Goal: Task Accomplishment & Management: Manage account settings

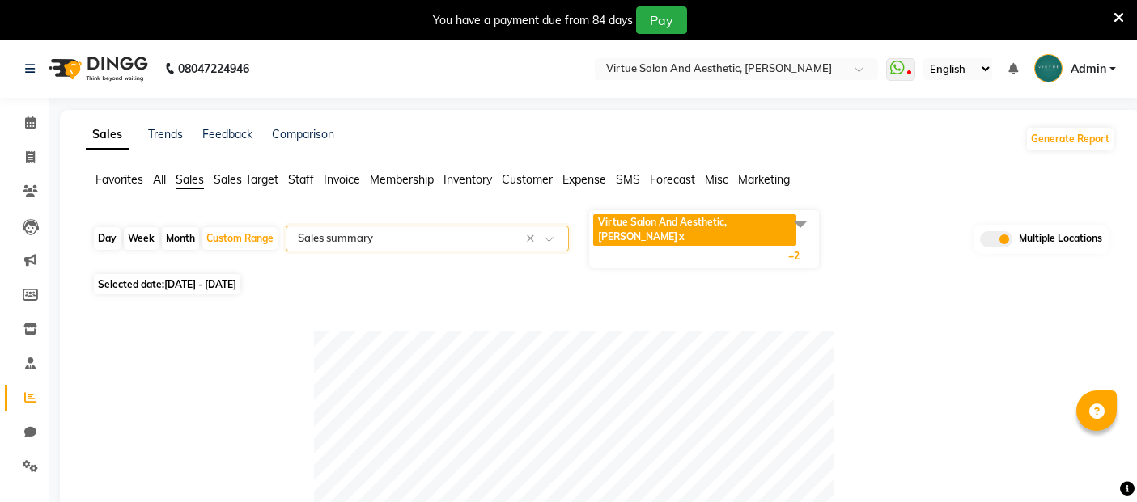
select select "full_report"
select select "csv"
click at [753, 66] on input "text" at bounding box center [720, 70] width 235 height 16
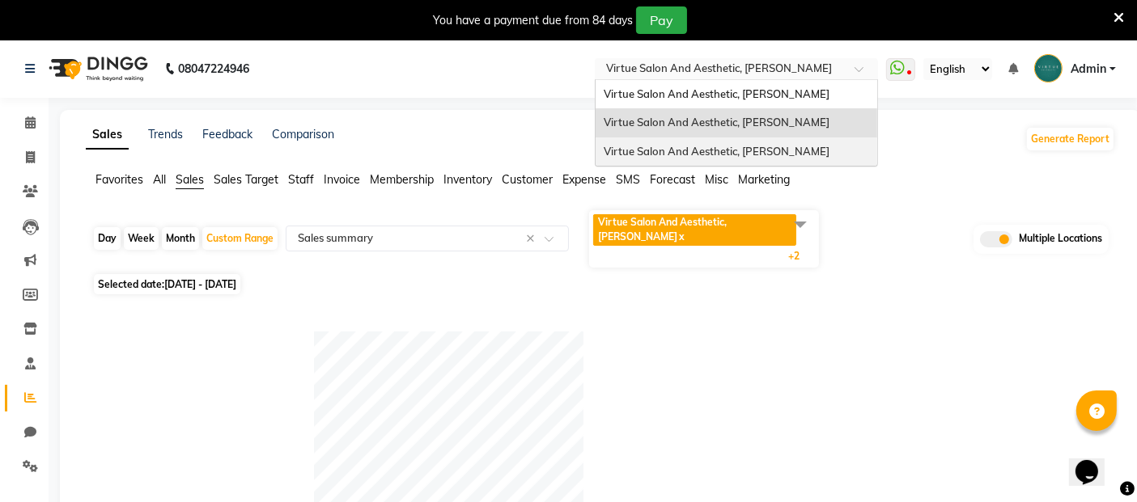
drag, startPoint x: 807, startPoint y: 312, endPoint x: 909, endPoint y: 278, distance: 107.7
click at [807, 332] on div at bounding box center [597, 466] width 566 height 269
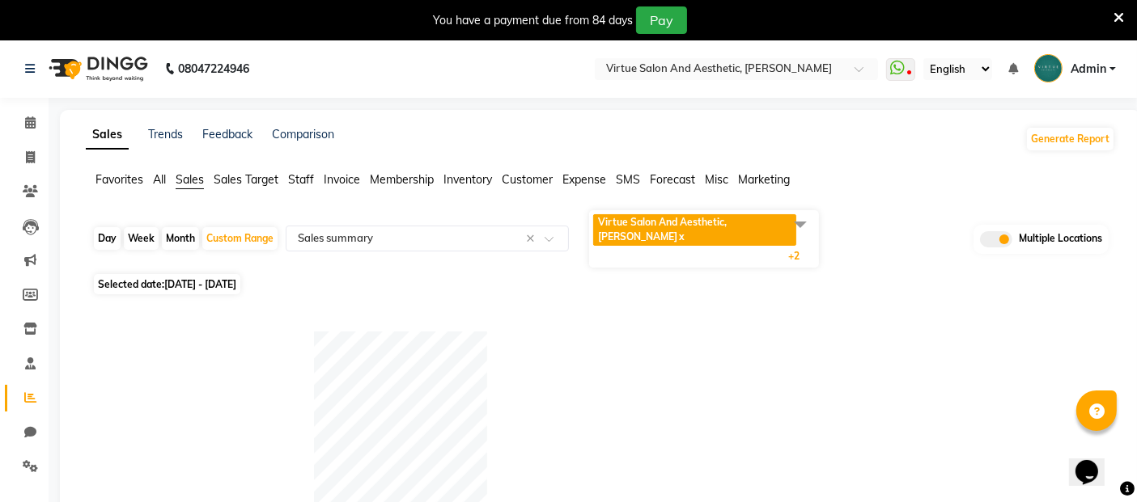
click at [987, 231] on span at bounding box center [996, 239] width 32 height 16
click at [980, 242] on input "checkbox" at bounding box center [980, 242] width 0 height 0
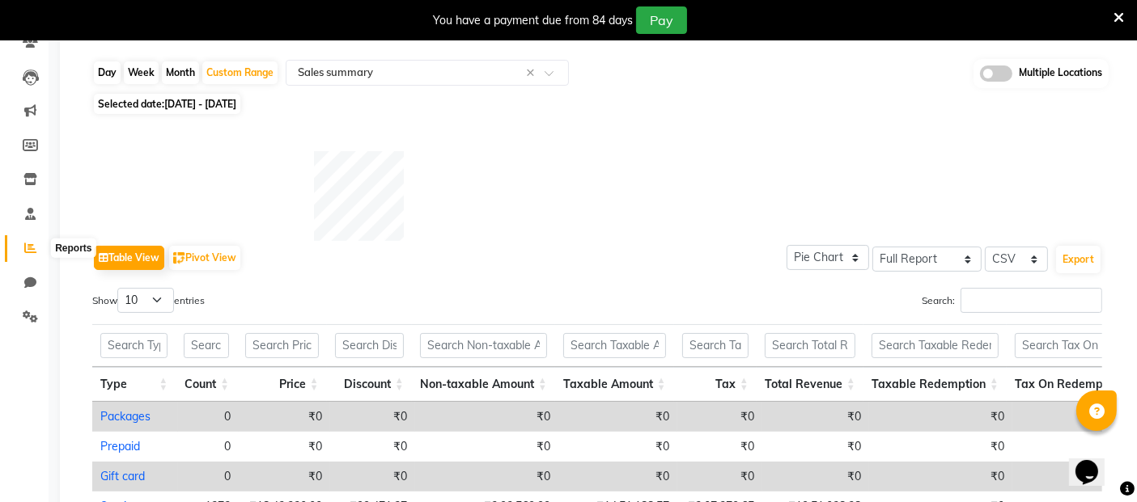
scroll to position [269, 0]
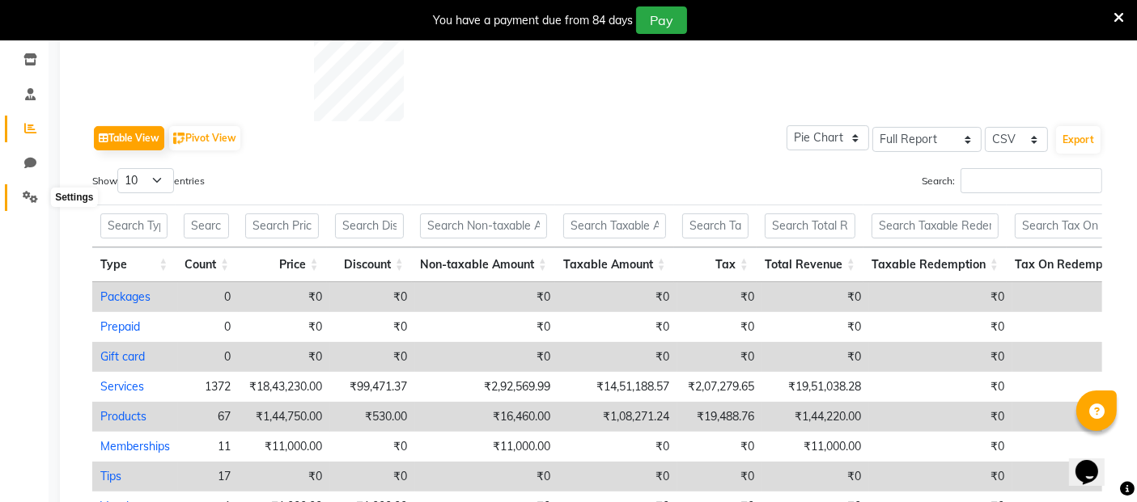
click at [21, 198] on span at bounding box center [30, 198] width 28 height 19
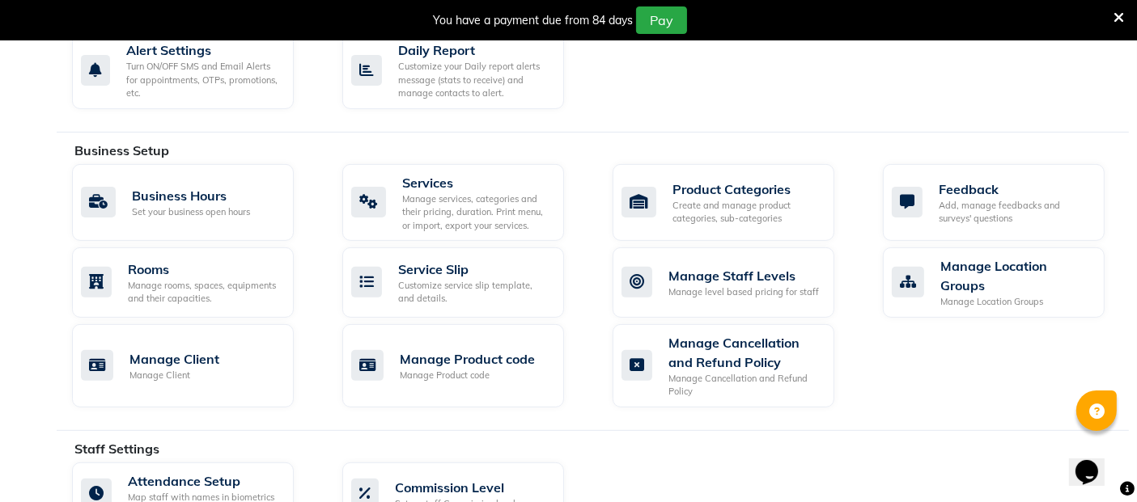
scroll to position [539, 0]
click at [444, 192] on div "Manage services, categories and their pricing, duration. Print menu, or import,…" at bounding box center [476, 212] width 149 height 40
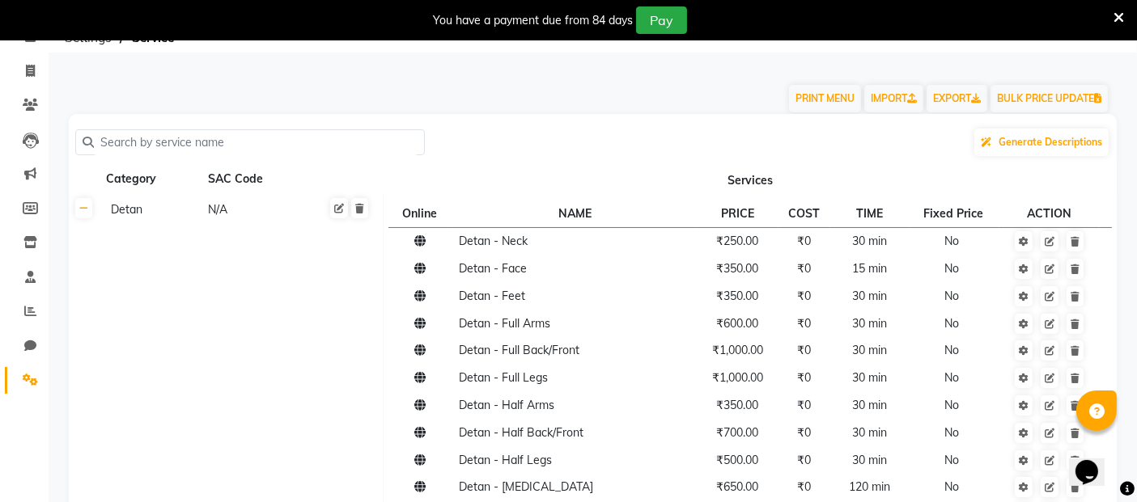
scroll to position [90, 0]
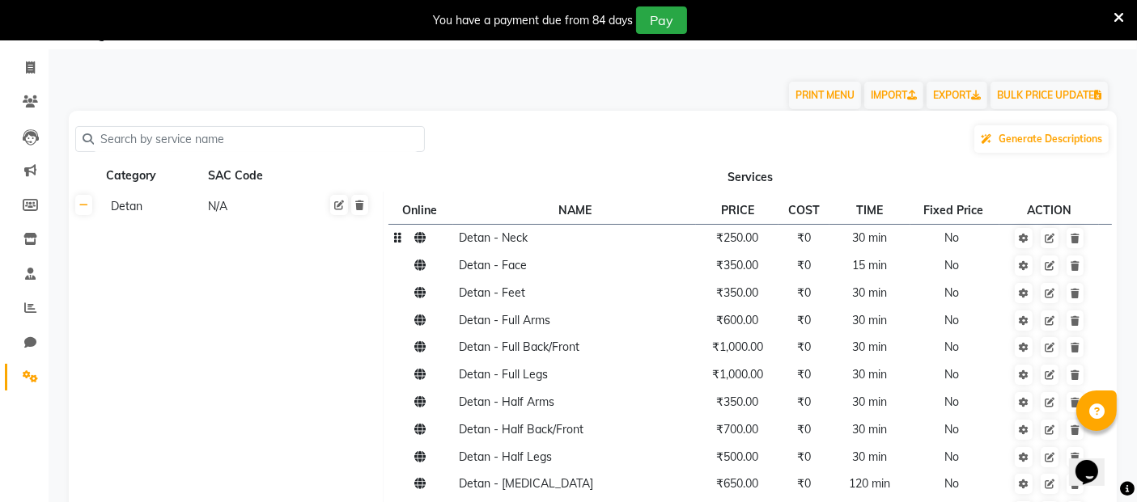
click at [421, 249] on td at bounding box center [420, 238] width 65 height 28
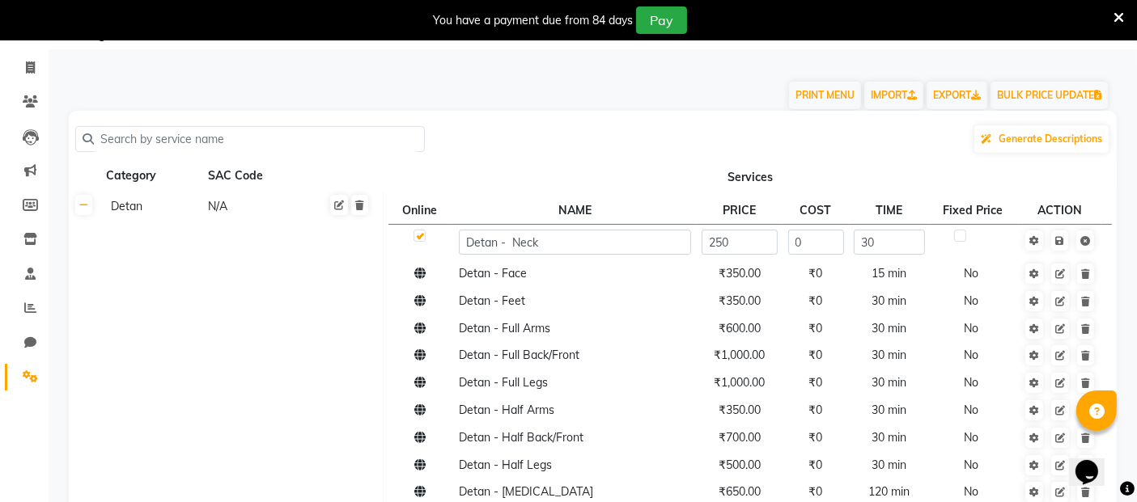
click at [421, 244] on div at bounding box center [418, 238] width 11 height 17
click at [128, 143] on input "text" at bounding box center [256, 139] width 324 height 25
click at [176, 139] on input "text" at bounding box center [256, 139] width 324 height 25
paste input "Detan - Neck"
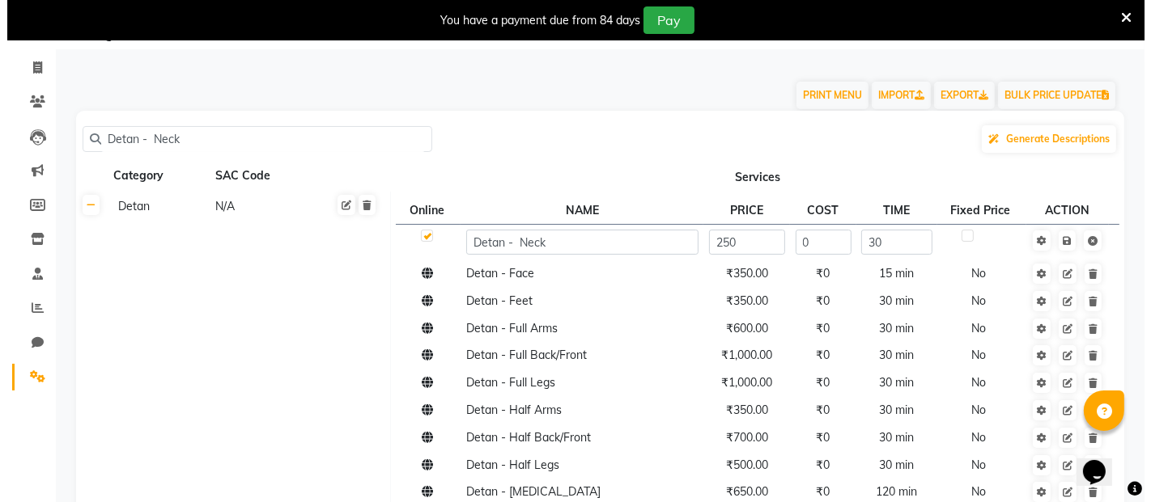
scroll to position [39, 0]
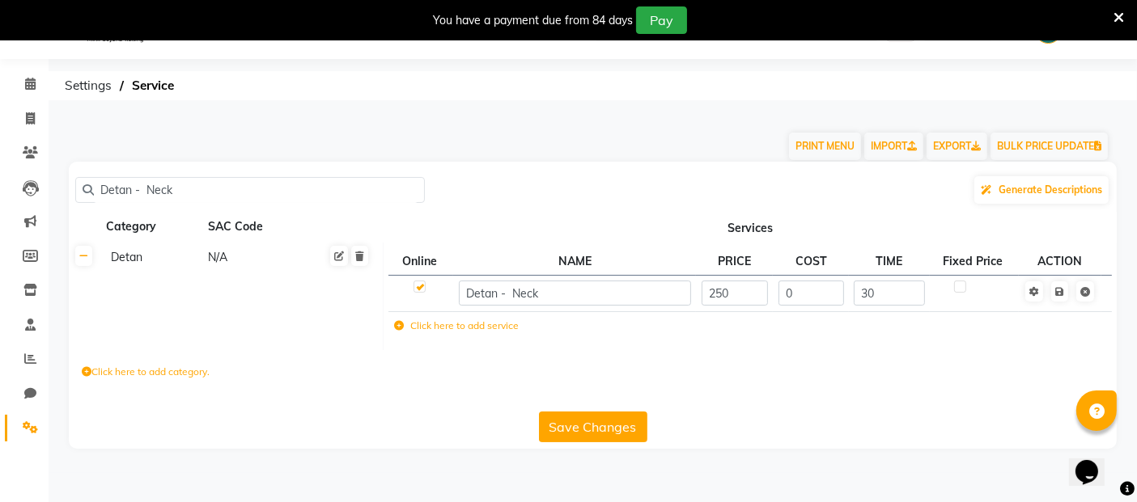
type input "Detan - Neck"
click at [1009, 295] on td at bounding box center [974, 293] width 89 height 36
click at [1039, 295] on icon at bounding box center [1034, 292] width 10 height 10
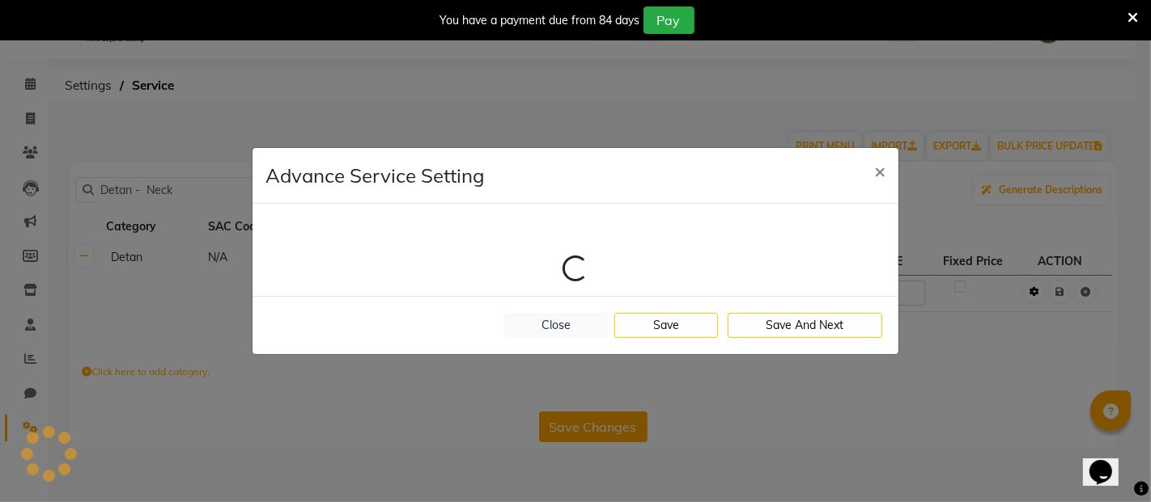
select select "1: 49488"
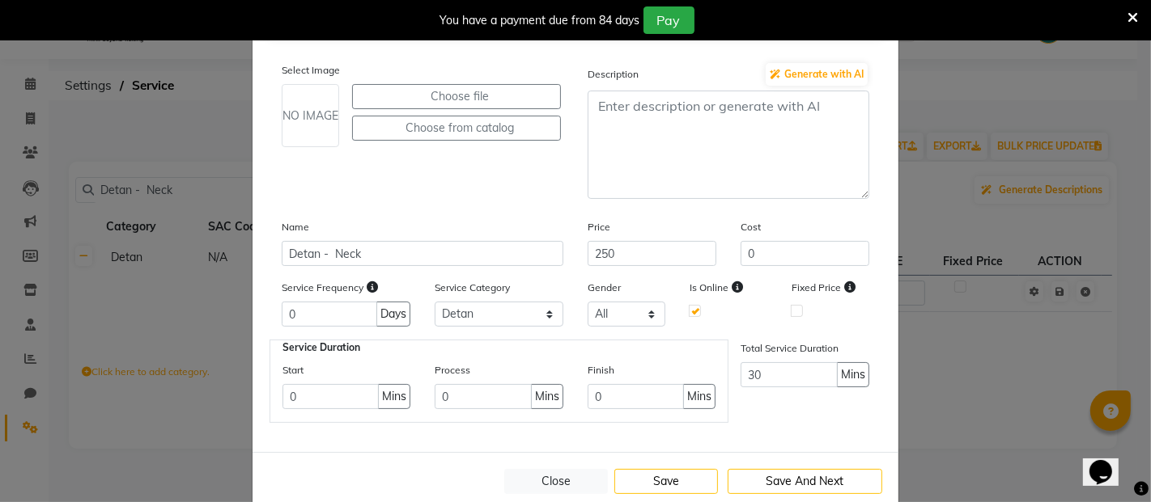
scroll to position [90, 0]
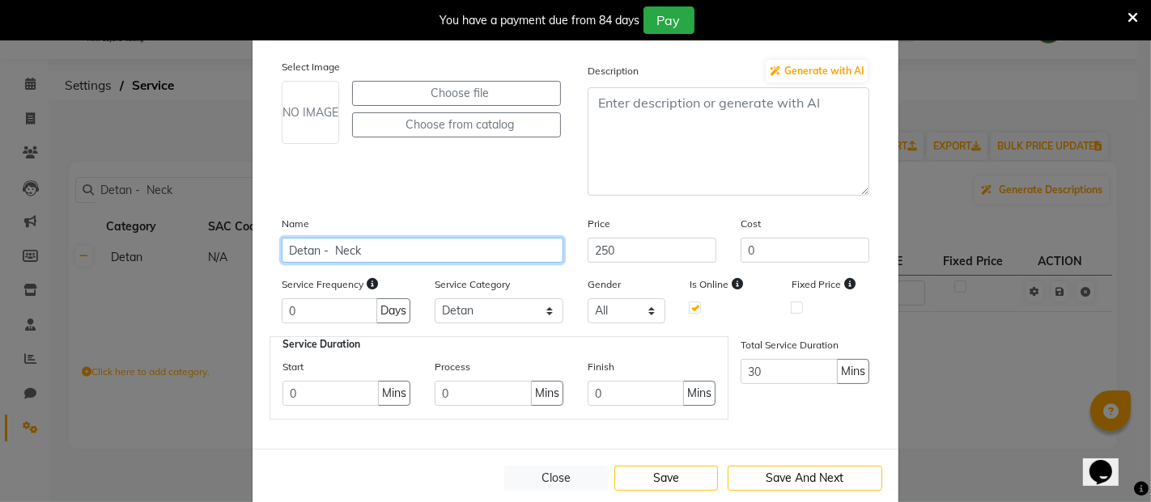
drag, startPoint x: 372, startPoint y: 248, endPoint x: 328, endPoint y: 246, distance: 44.6
click at [328, 246] on input "Detan - Neck" at bounding box center [423, 250] width 282 height 25
paste input "Face &"
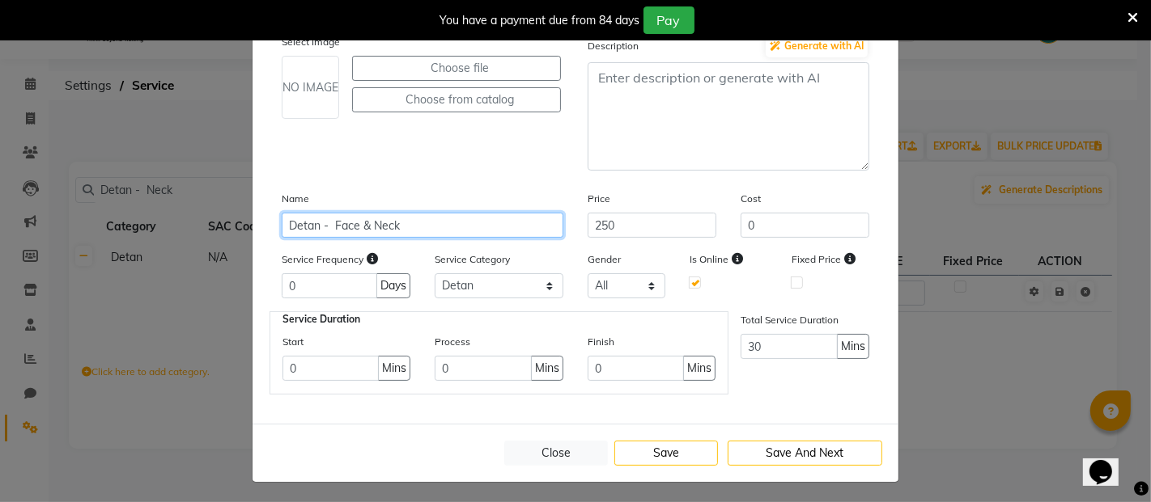
scroll to position [116, 0]
type input "Detan - Face & Neck"
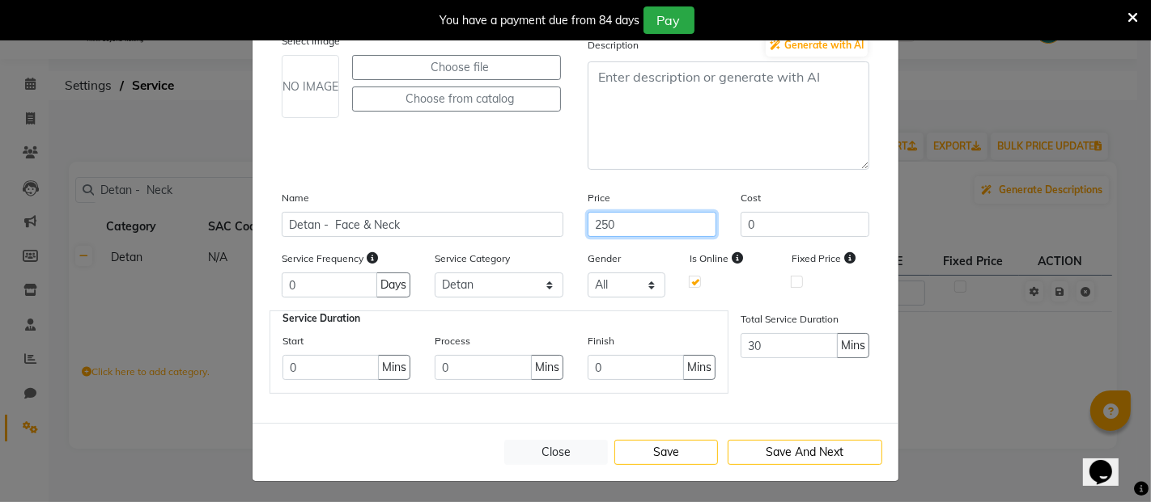
drag, startPoint x: 617, startPoint y: 218, endPoint x: 558, endPoint y: 220, distance: 59.9
click at [558, 220] on div "Name Detan - Face & Neck Price 250 Cost 0" at bounding box center [575, 219] width 612 height 61
type input "850"
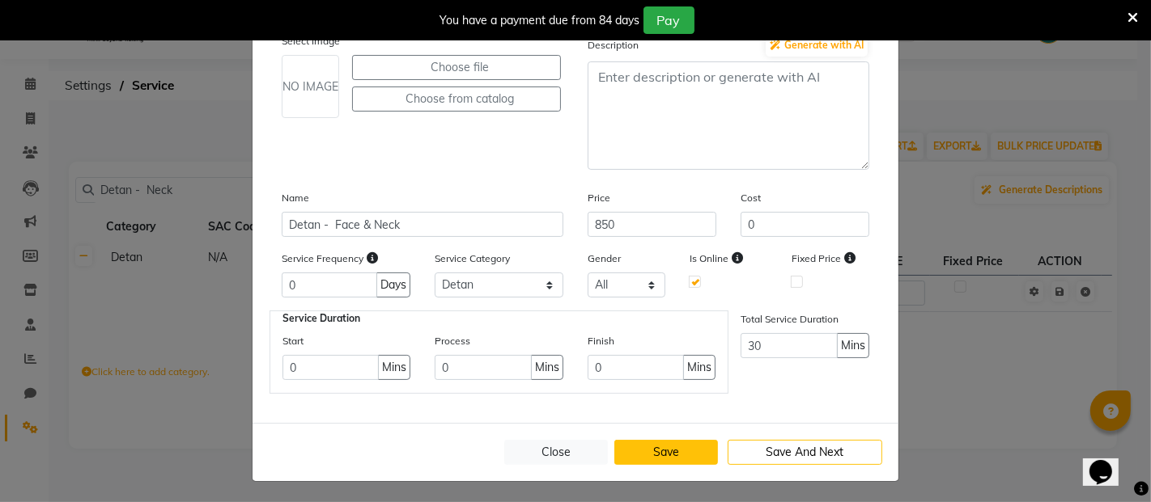
click at [676, 440] on button "Save" at bounding box center [666, 452] width 104 height 25
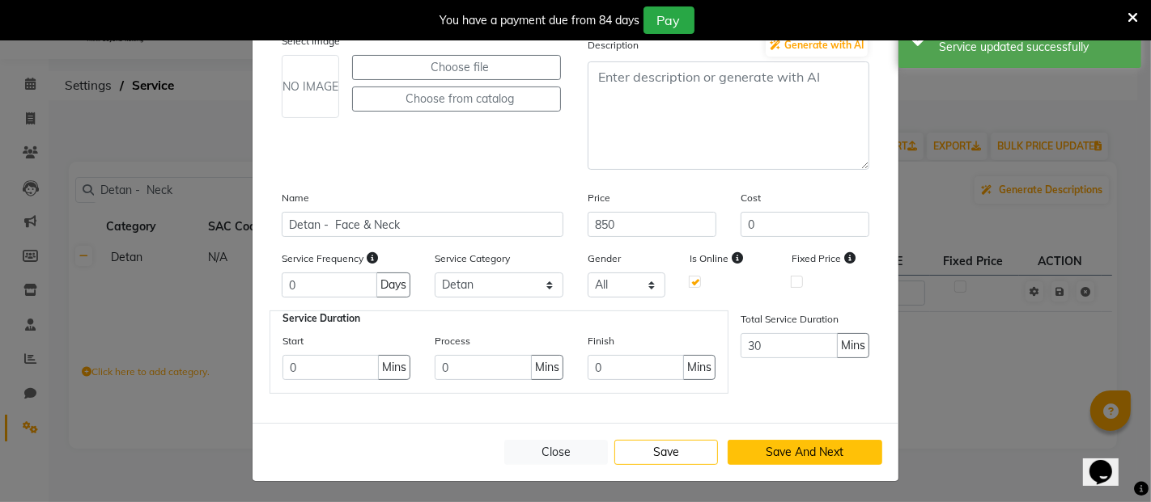
click at [781, 445] on button "Save And Next" at bounding box center [804, 452] width 155 height 25
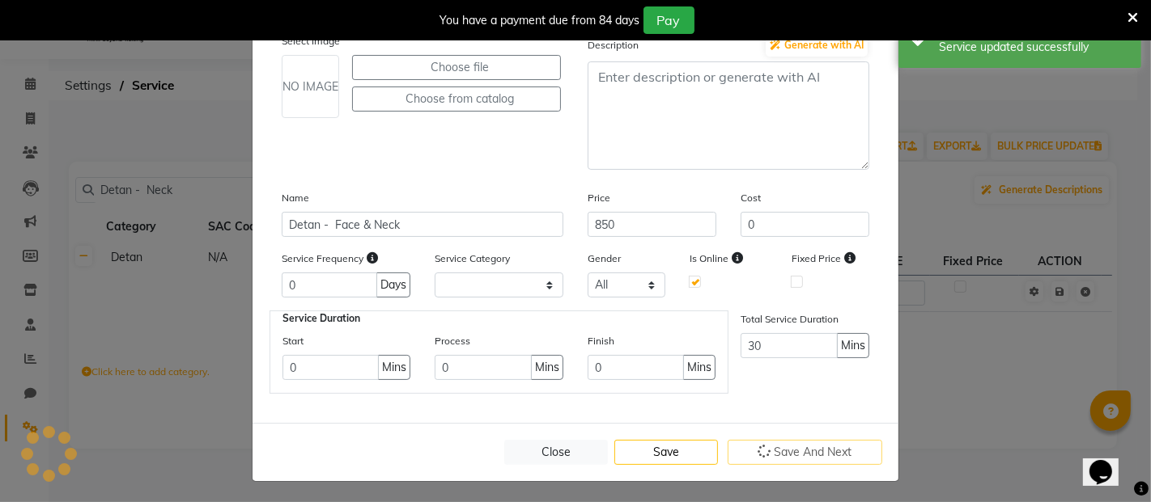
scroll to position [0, 0]
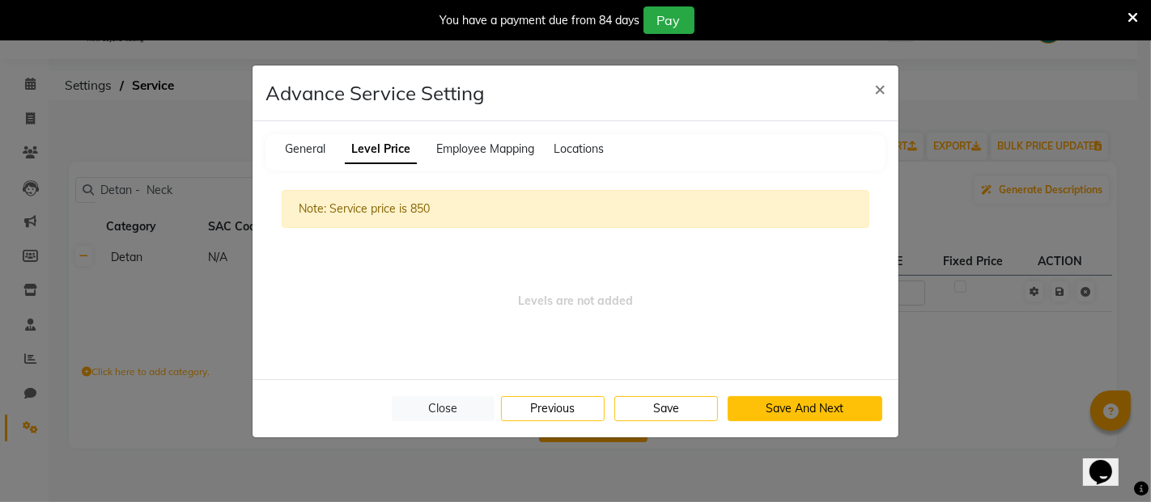
click at [804, 416] on button "Save And Next" at bounding box center [804, 408] width 155 height 25
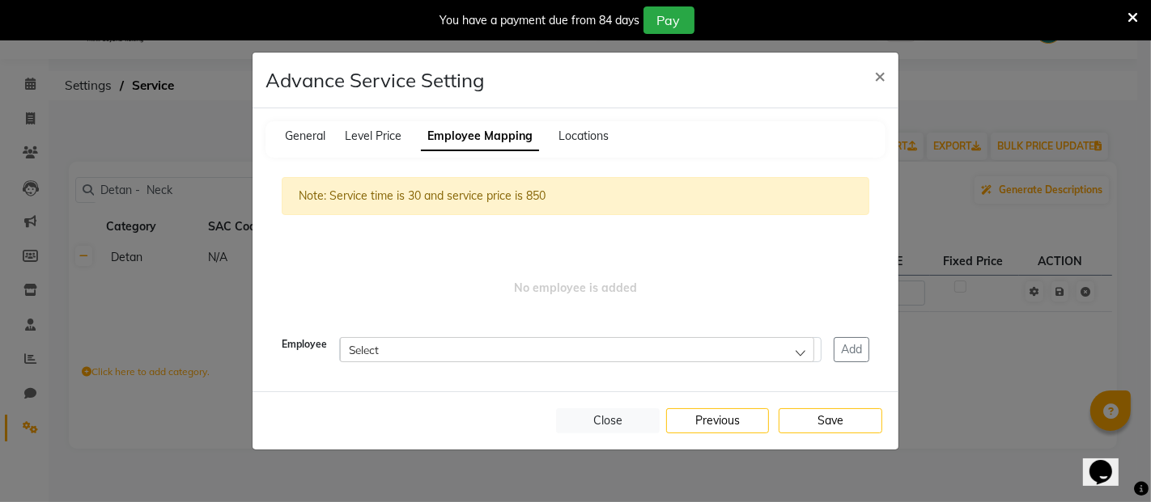
click at [804, 416] on button "Save" at bounding box center [830, 421] width 104 height 25
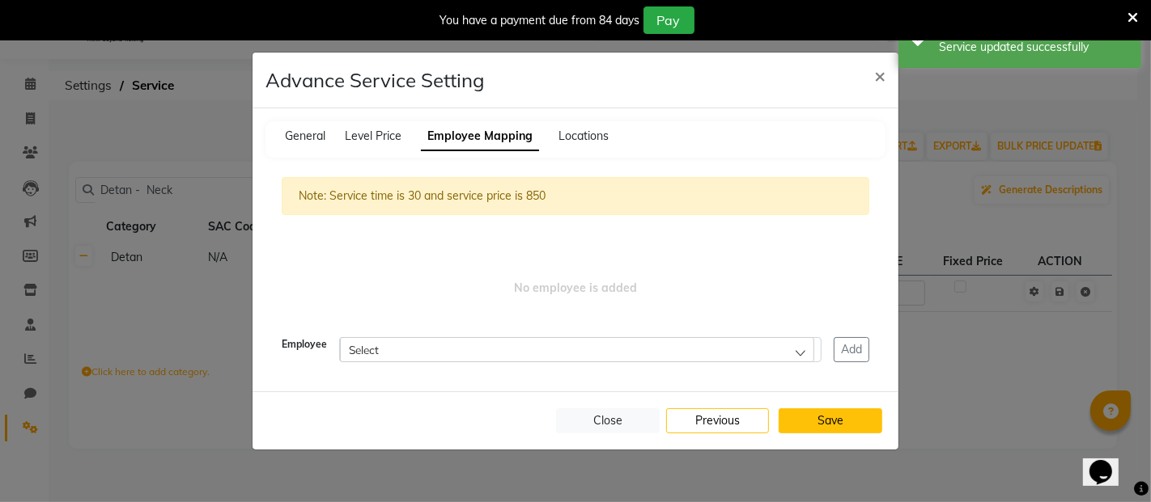
click at [830, 418] on button "Save" at bounding box center [830, 421] width 104 height 25
click at [800, 353] on div "Select" at bounding box center [577, 349] width 474 height 24
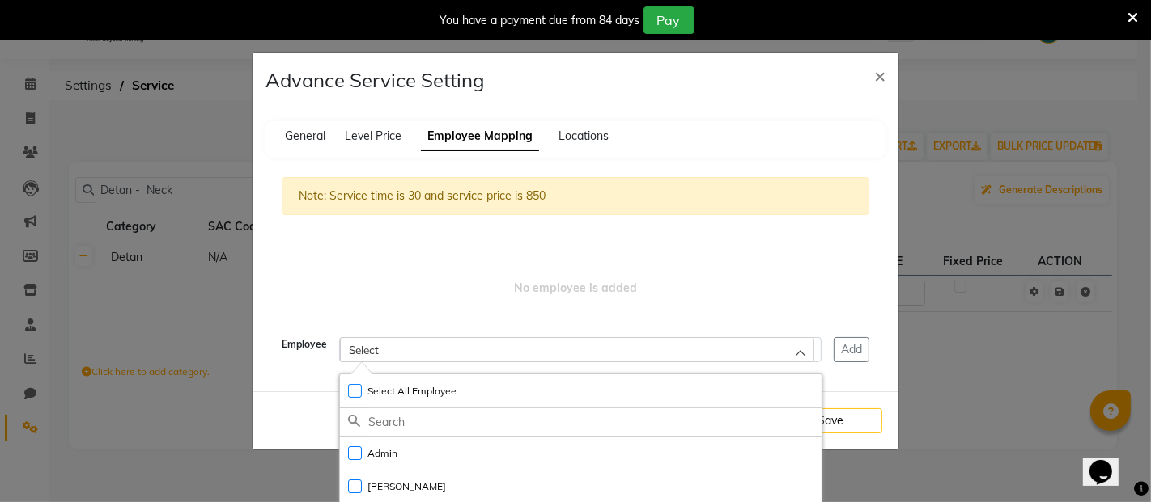
click at [351, 392] on label "Select All Employee Unselect All Employee" at bounding box center [402, 391] width 108 height 15
click at [348, 383] on input "Select All Employee Unselect All Employee" at bounding box center [347, 382] width 1 height 1
checkbox input "true"
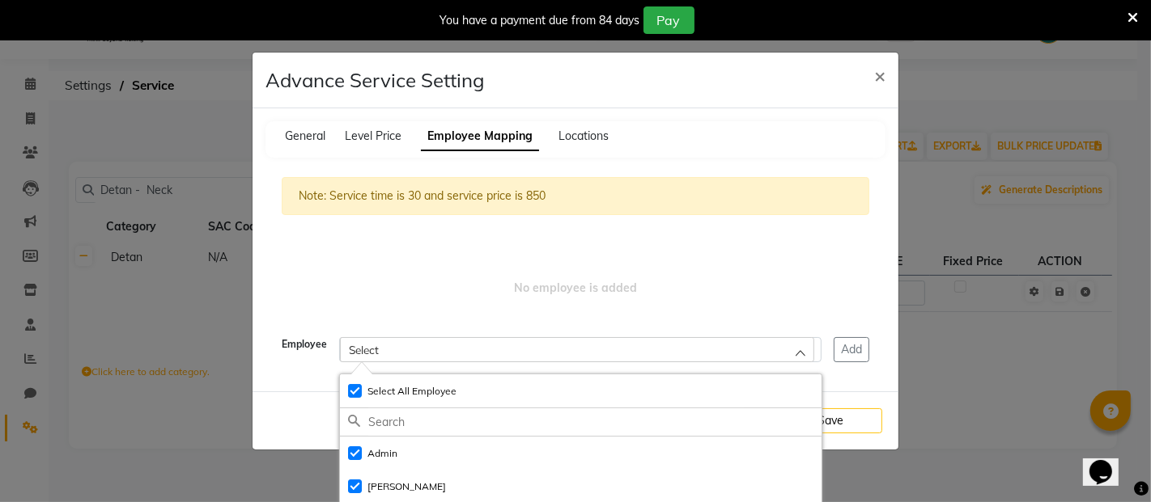
checkbox input "true"
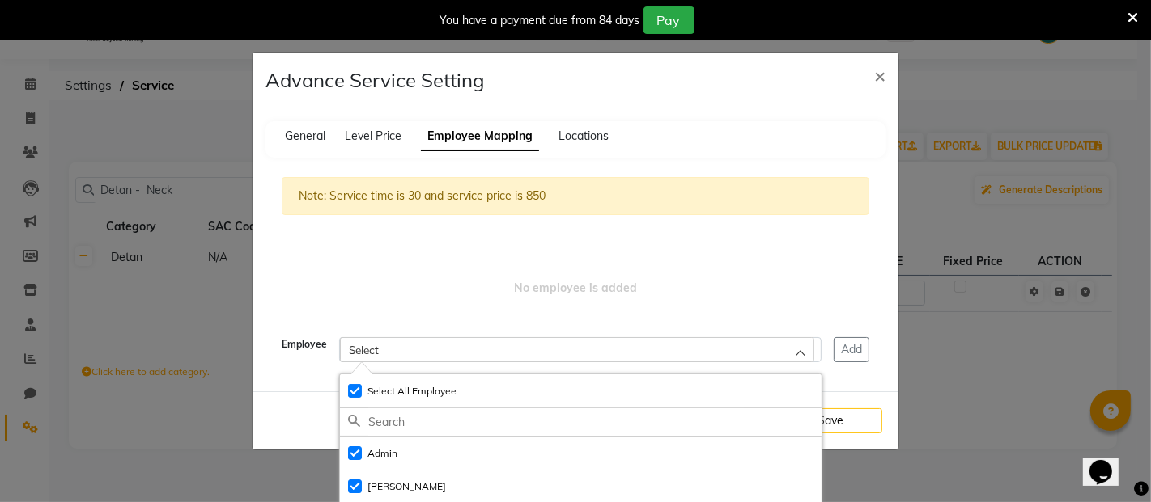
checkbox input "true"
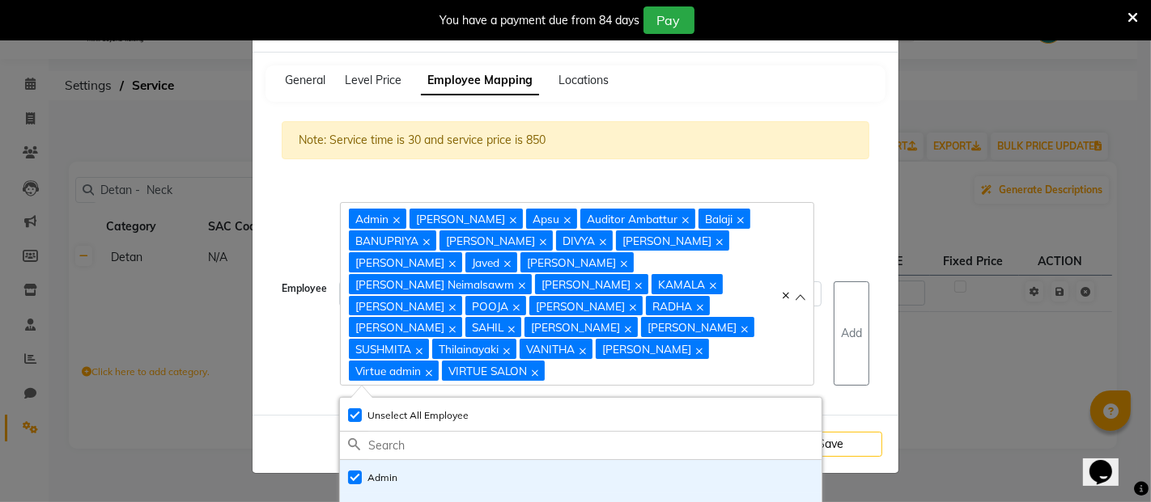
scroll to position [25, 0]
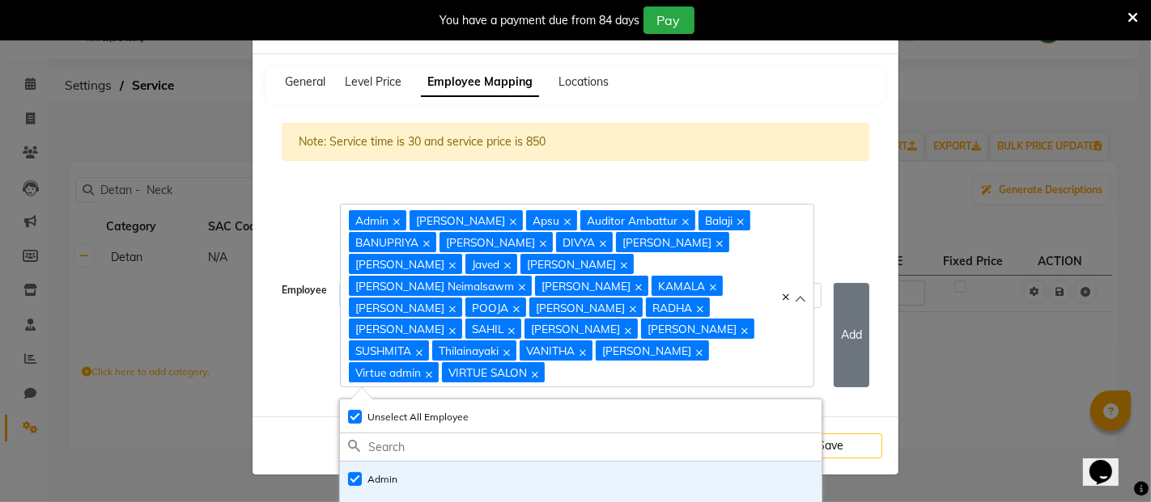
click at [842, 324] on button "Add" at bounding box center [851, 335] width 36 height 104
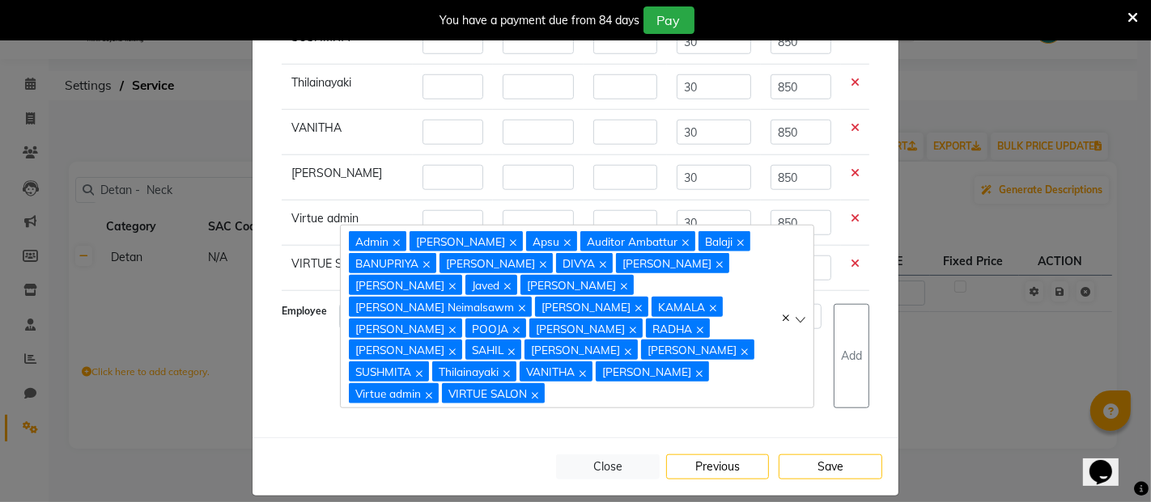
scroll to position [1290, 0]
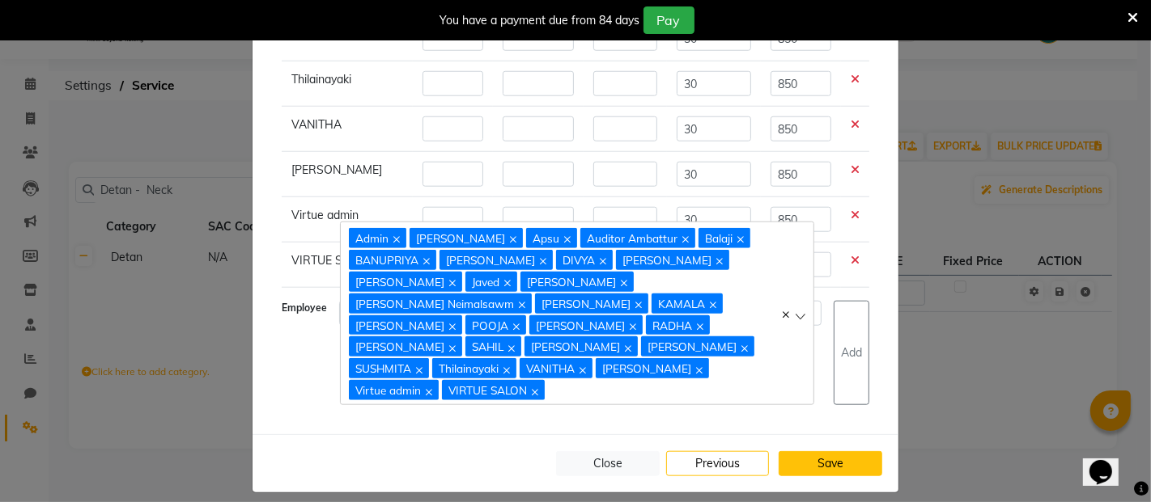
click at [811, 458] on button "Save" at bounding box center [830, 464] width 104 height 25
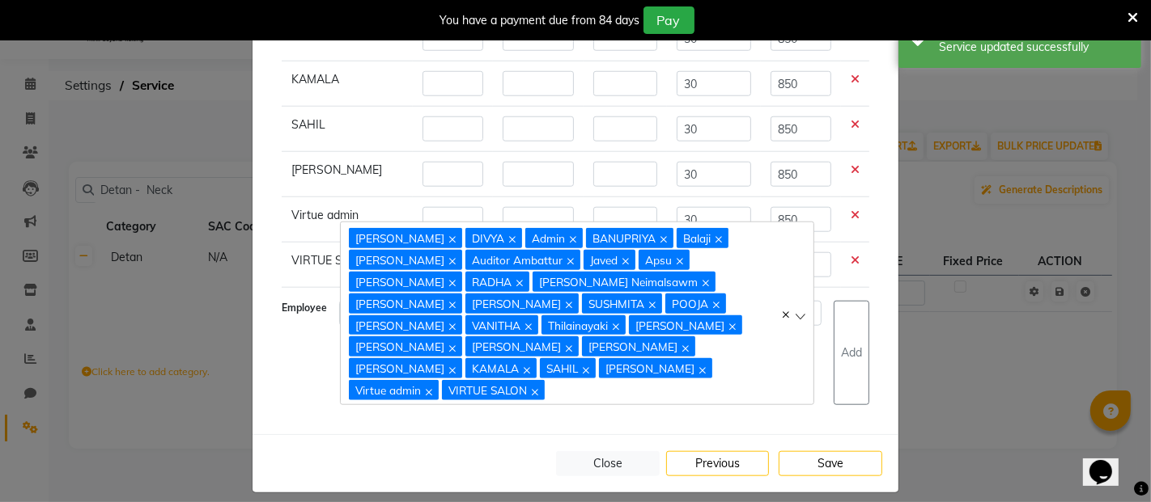
click at [818, 452] on button "Save" at bounding box center [830, 464] width 104 height 25
click at [825, 452] on button "Save" at bounding box center [830, 464] width 104 height 25
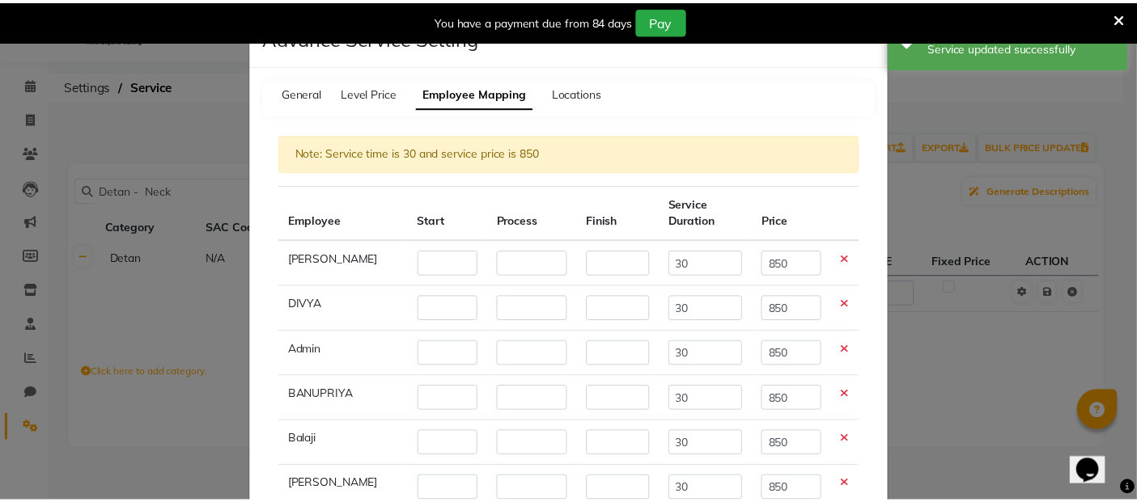
scroll to position [0, 0]
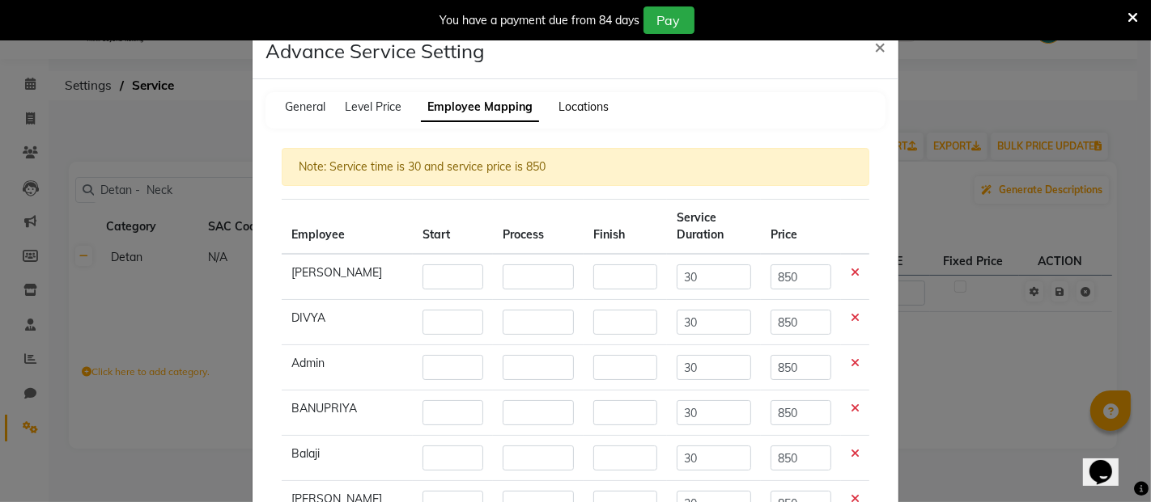
click at [584, 105] on span "Locations" at bounding box center [583, 107] width 50 height 15
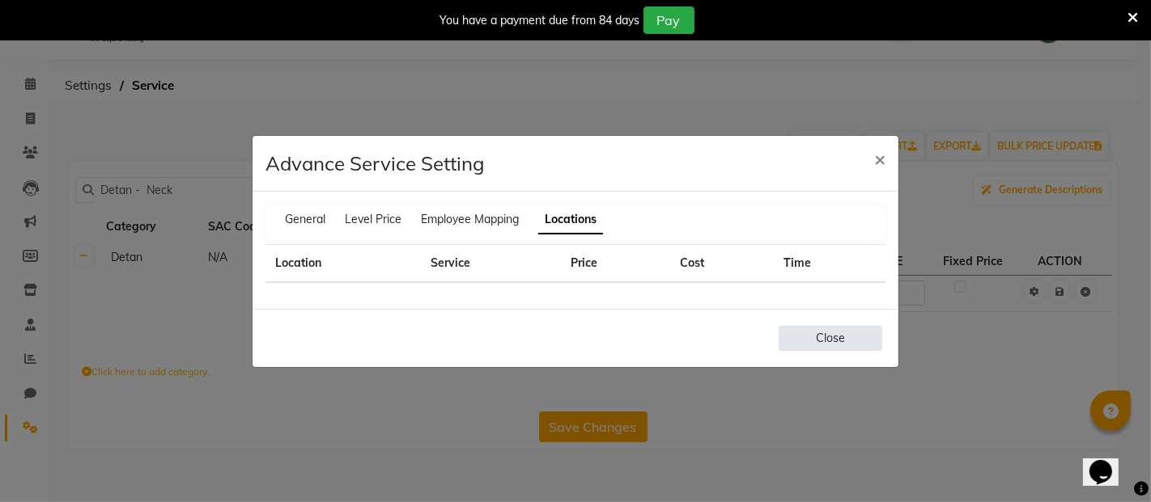
click at [839, 337] on button "Close" at bounding box center [830, 338] width 104 height 25
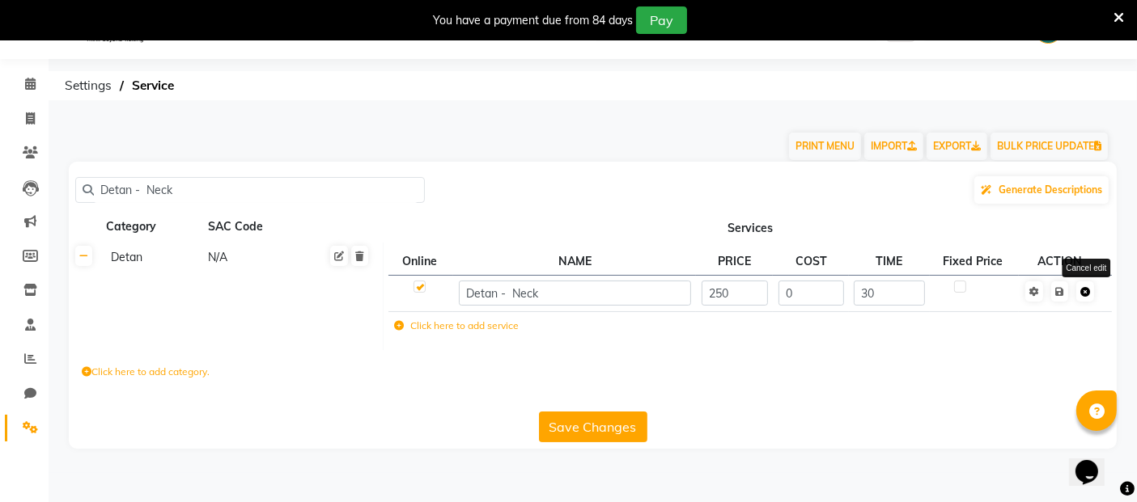
click at [1088, 292] on icon at bounding box center [1085, 292] width 10 height 10
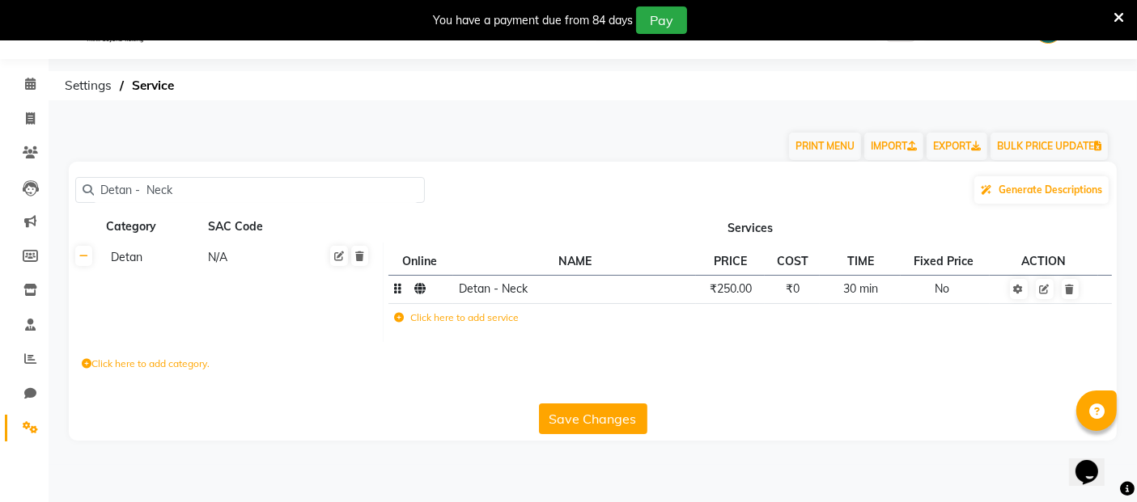
click at [557, 287] on td "Detan - Neck" at bounding box center [574, 289] width 243 height 28
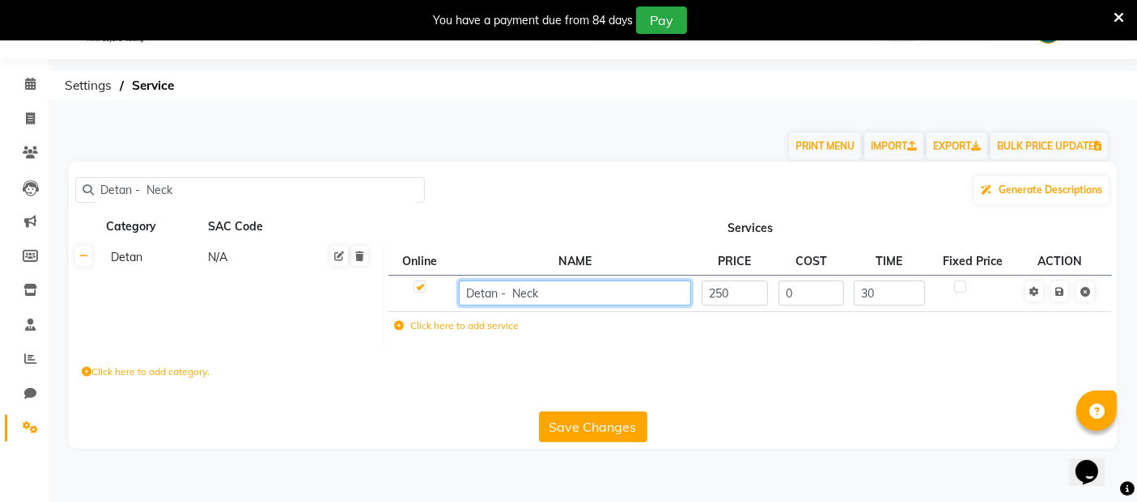
click at [559, 290] on input "Detan - Neck" at bounding box center [575, 293] width 232 height 25
paste input "Face & Neck"
type input "Detan - Face & Neck"
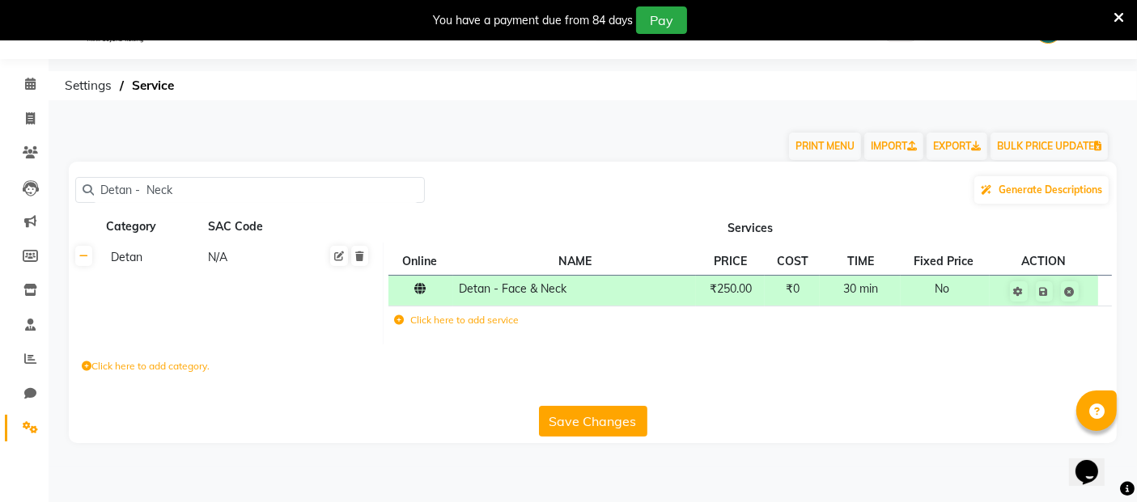
click at [575, 433] on button "Save Changes" at bounding box center [593, 421] width 108 height 31
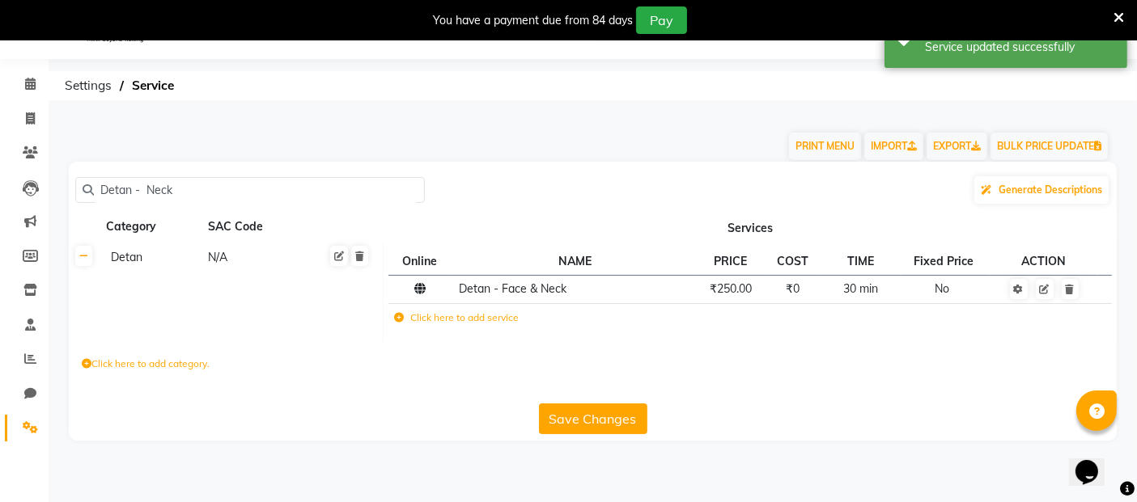
click at [938, 366] on div "Click here to add category." at bounding box center [593, 366] width 1048 height 49
click at [194, 187] on input "Detan - Neck" at bounding box center [256, 190] width 324 height 25
drag, startPoint x: 194, startPoint y: 188, endPoint x: 62, endPoint y: 191, distance: 131.9
click at [62, 191] on div "Detan - Neck Generate Descriptions Category SAC Code Services Detan N/A Online …" at bounding box center [593, 301] width 1072 height 279
paste input "Face &"
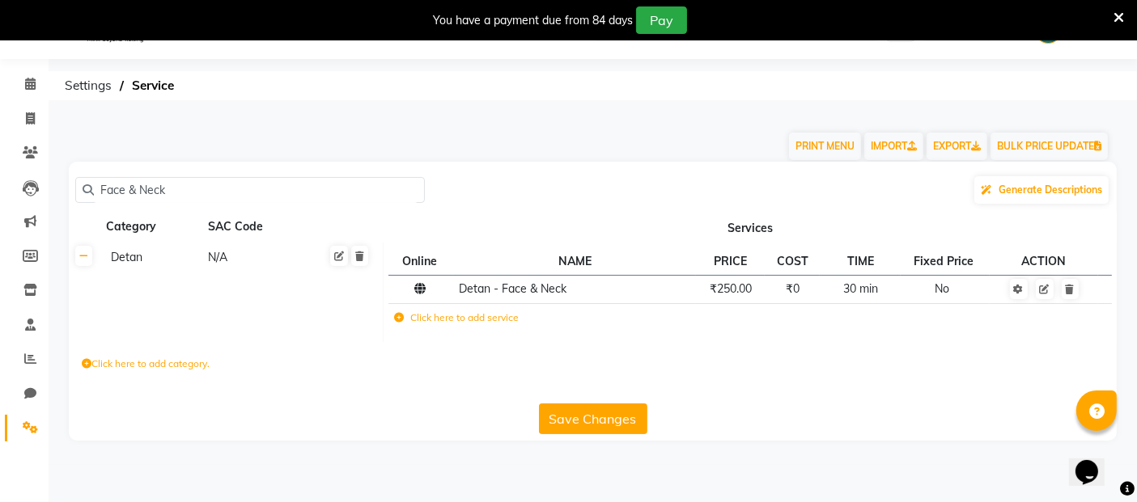
click at [240, 197] on input "Face & Neck" at bounding box center [256, 190] width 324 height 25
drag, startPoint x: 227, startPoint y: 186, endPoint x: 2, endPoint y: 188, distance: 225.0
click at [2, 188] on app-home "08047224946 Select Location × Virtue Salon And Aesthetic, [PERSON_NAME] WhatsAp…" at bounding box center [568, 233] width 1137 height 464
paste input "Detan - Face"
type input "Detan - Face"
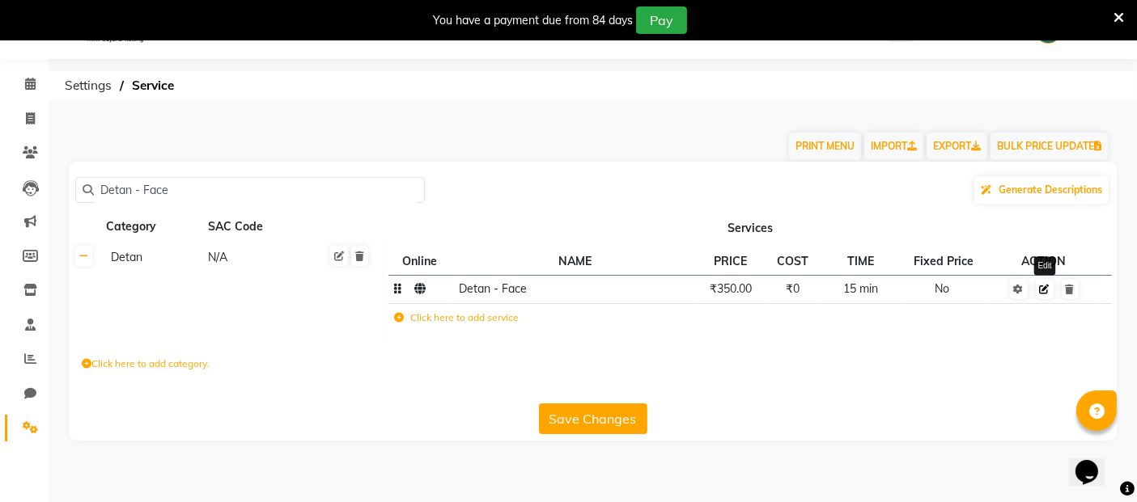
click at [1044, 293] on icon at bounding box center [1045, 290] width 10 height 10
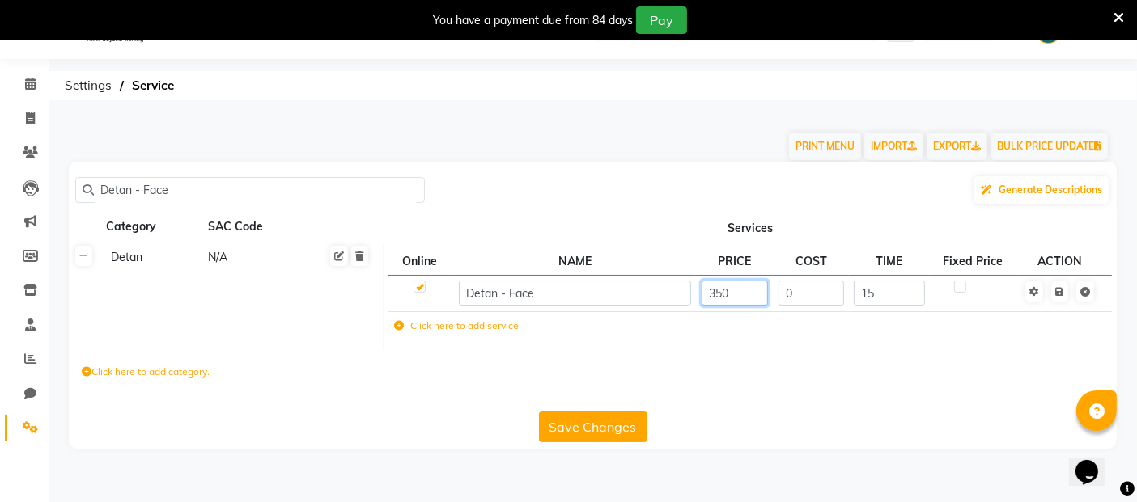
click at [729, 290] on input "350" at bounding box center [735, 293] width 66 height 25
type input "3"
type input "630"
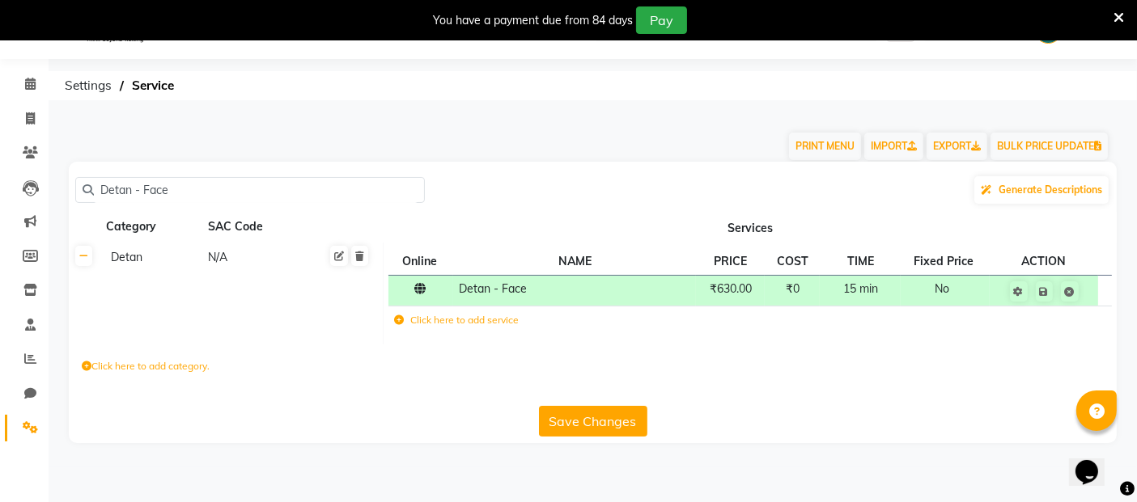
click at [599, 427] on button "Save Changes" at bounding box center [593, 421] width 108 height 31
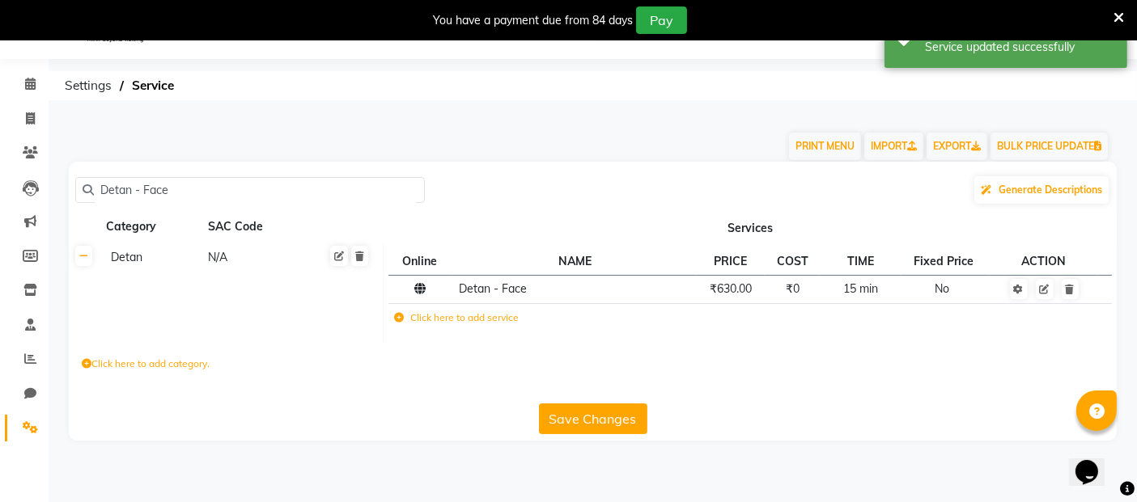
click at [266, 190] on input "Detan - Face" at bounding box center [256, 190] width 324 height 25
drag, startPoint x: 266, startPoint y: 190, endPoint x: 28, endPoint y: 193, distance: 237.9
click at [28, 193] on app-home "08047224946 Select Location × Virtue Salon And Aesthetic, [PERSON_NAME] WhatsAp…" at bounding box center [568, 233] width 1137 height 464
paste input "eet"
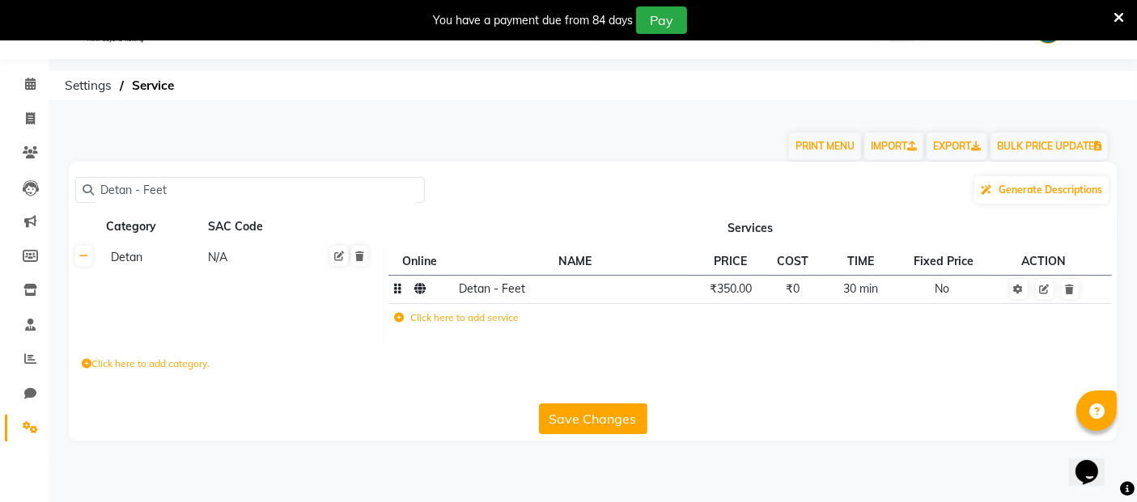
type input "Detan - Feet"
click at [754, 290] on td "₹350.00" at bounding box center [730, 289] width 69 height 28
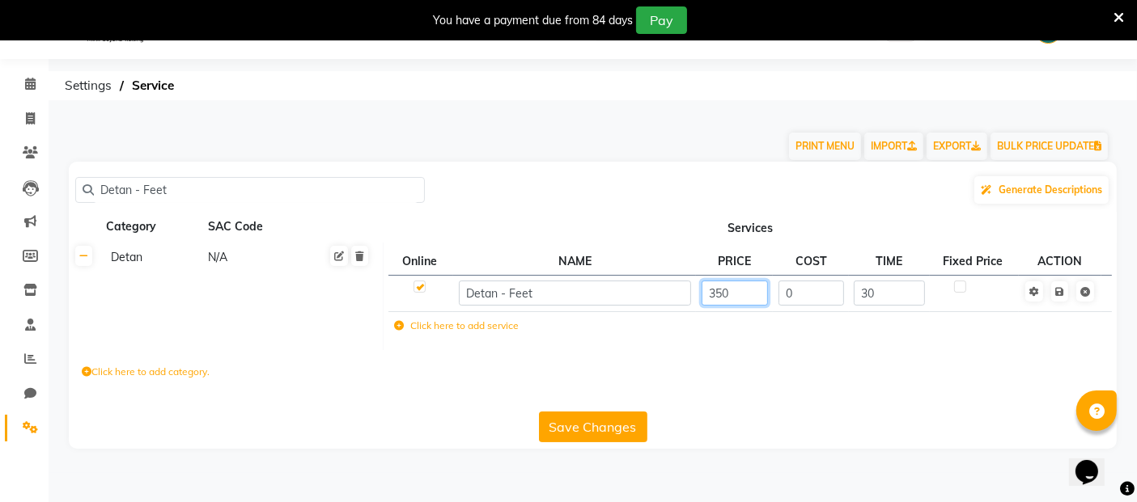
click at [746, 291] on input "350" at bounding box center [735, 293] width 66 height 25
type input "3"
type input "370"
click at [600, 433] on button "Save Changes" at bounding box center [593, 427] width 108 height 31
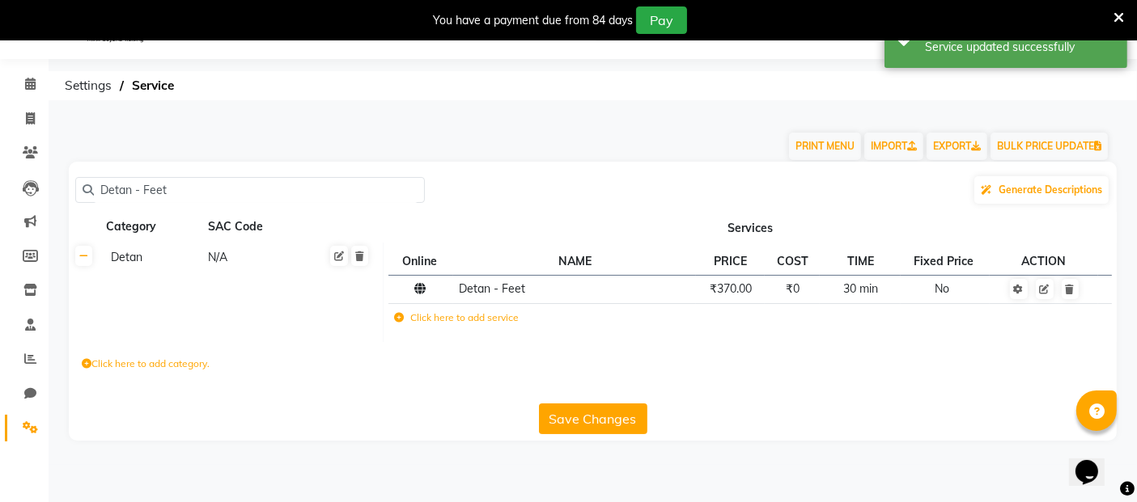
click at [192, 191] on input "Detan - Feet" at bounding box center [256, 190] width 324 height 25
type input "D"
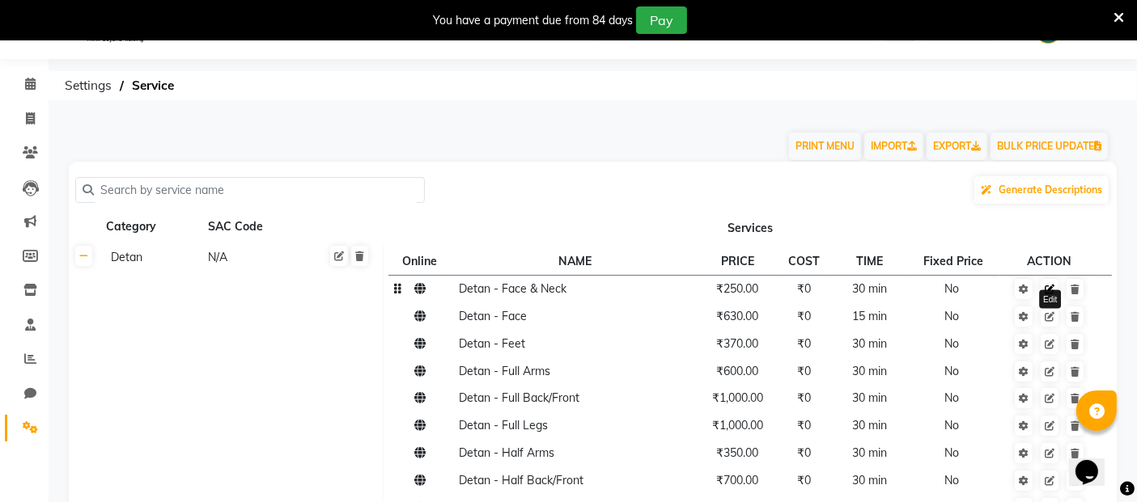
click at [1050, 287] on icon at bounding box center [1050, 290] width 10 height 10
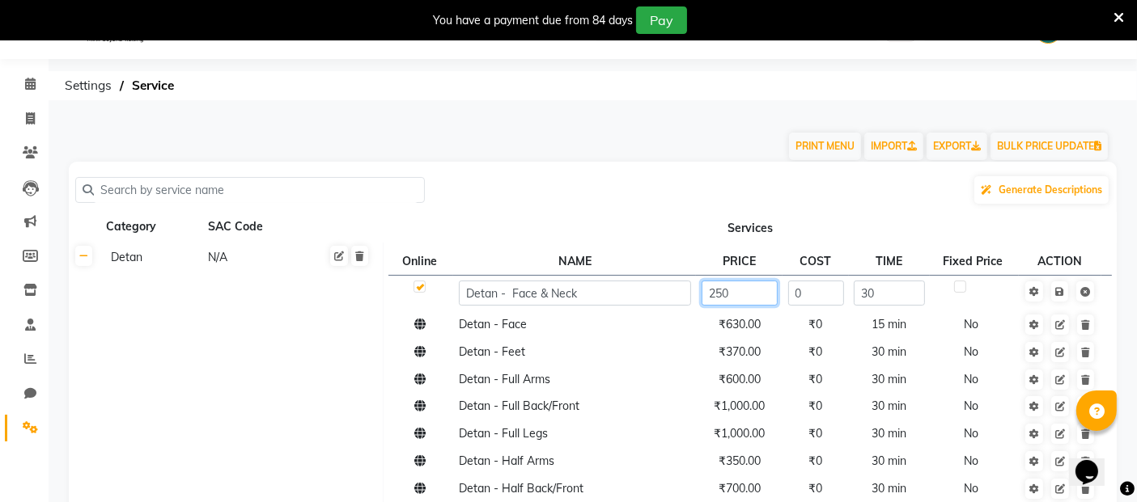
click at [753, 292] on input "250" at bounding box center [740, 293] width 76 height 25
click at [742, 292] on input "250" at bounding box center [740, 293] width 76 height 25
type input "2"
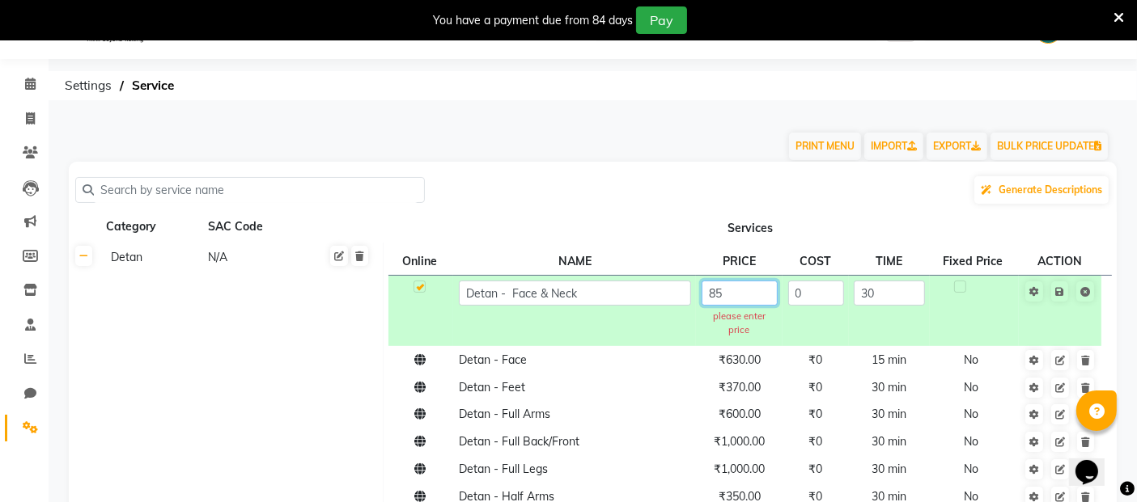
type input "850"
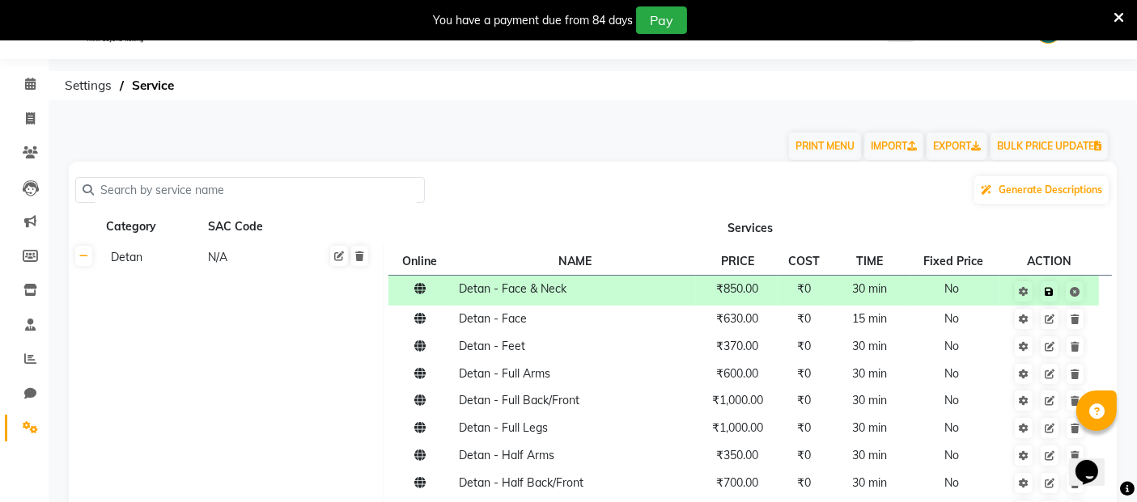
click at [1063, 299] on td "Save" at bounding box center [1049, 290] width 100 height 30
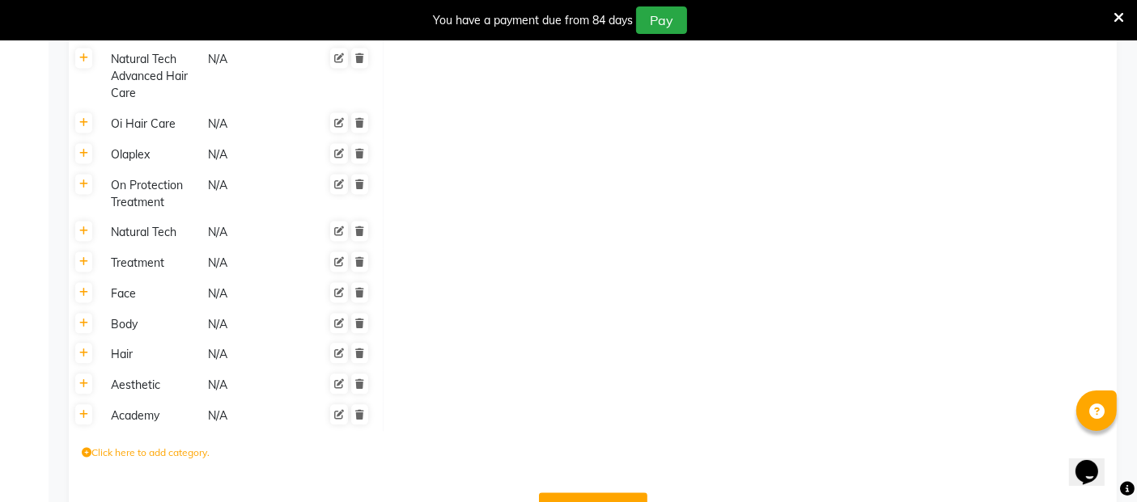
scroll to position [3523, 0]
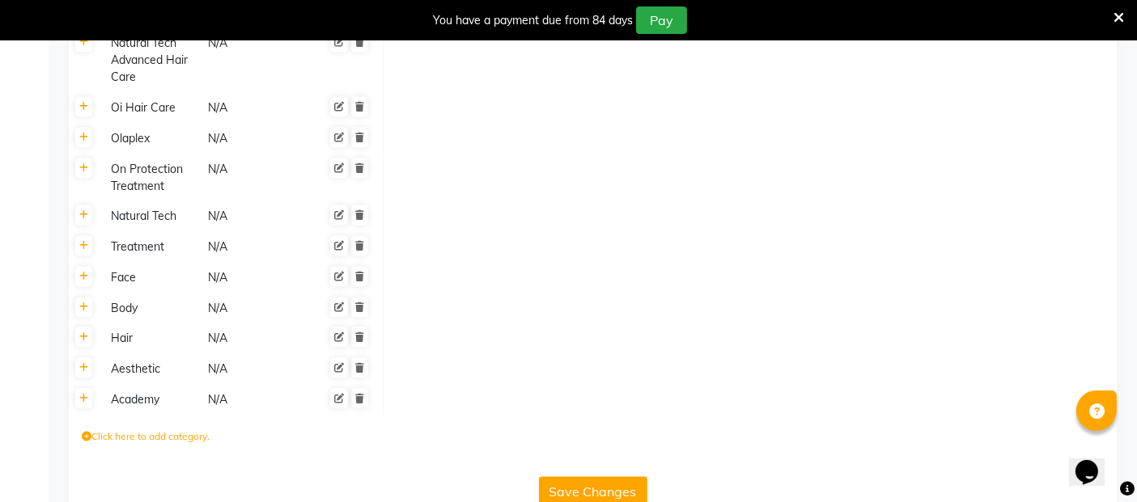
click at [147, 430] on label "Click here to add category." at bounding box center [146, 437] width 128 height 15
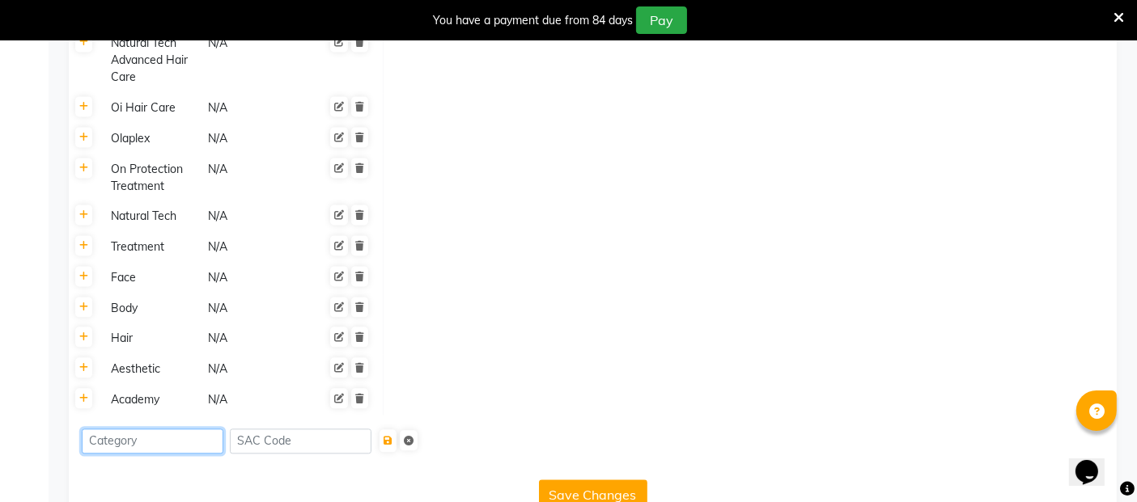
click at [182, 429] on input at bounding box center [153, 441] width 142 height 25
click at [345, 429] on input at bounding box center [301, 441] width 142 height 25
click at [165, 429] on input at bounding box center [153, 441] width 142 height 25
type input "h"
type input "Hair"
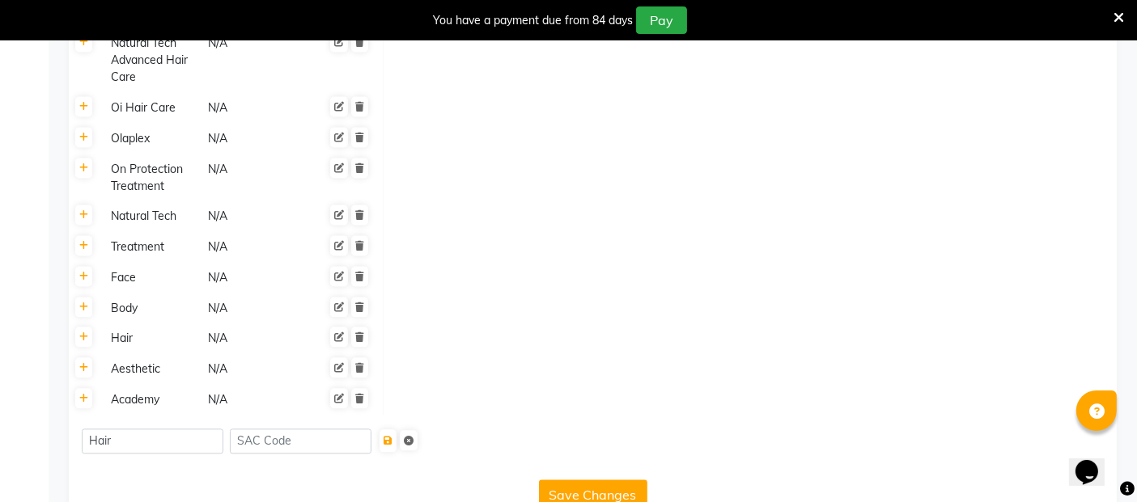
click at [195, 473] on div "Save Changes" at bounding box center [592, 491] width 1035 height 37
click at [413, 436] on icon at bounding box center [409, 441] width 10 height 10
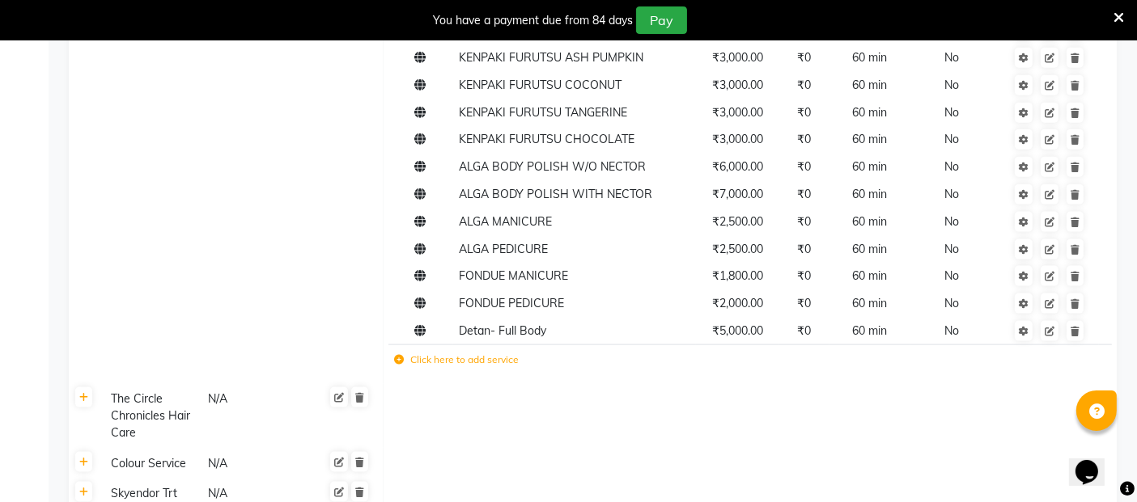
scroll to position [2175, 0]
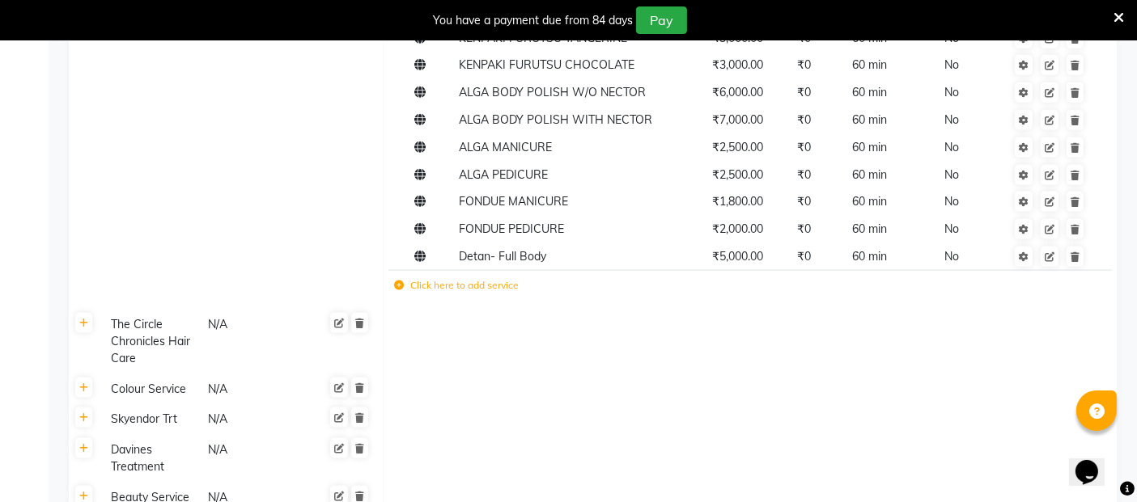
click at [458, 285] on label "Click here to add service" at bounding box center [456, 285] width 125 height 15
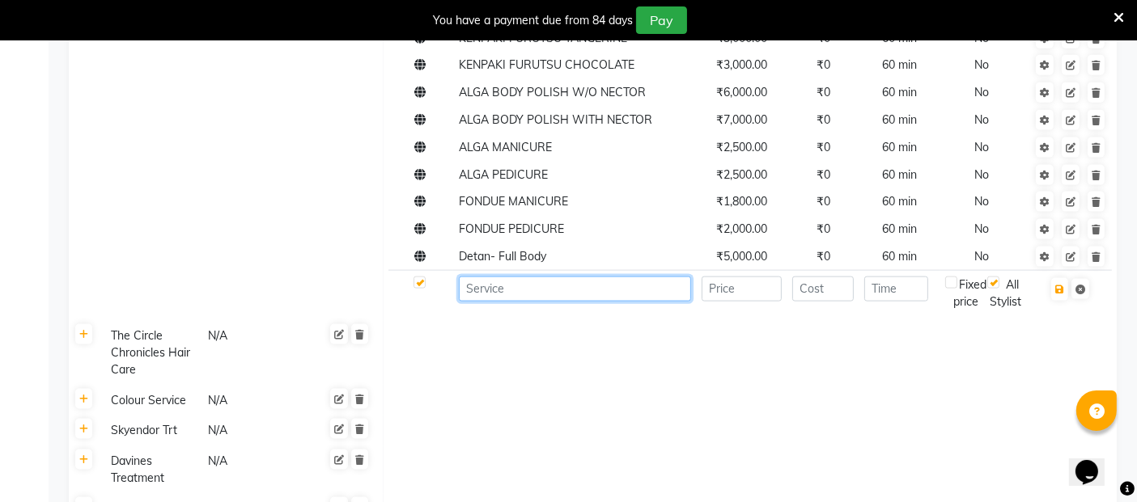
click at [596, 289] on input at bounding box center [575, 289] width 232 height 25
type input "h"
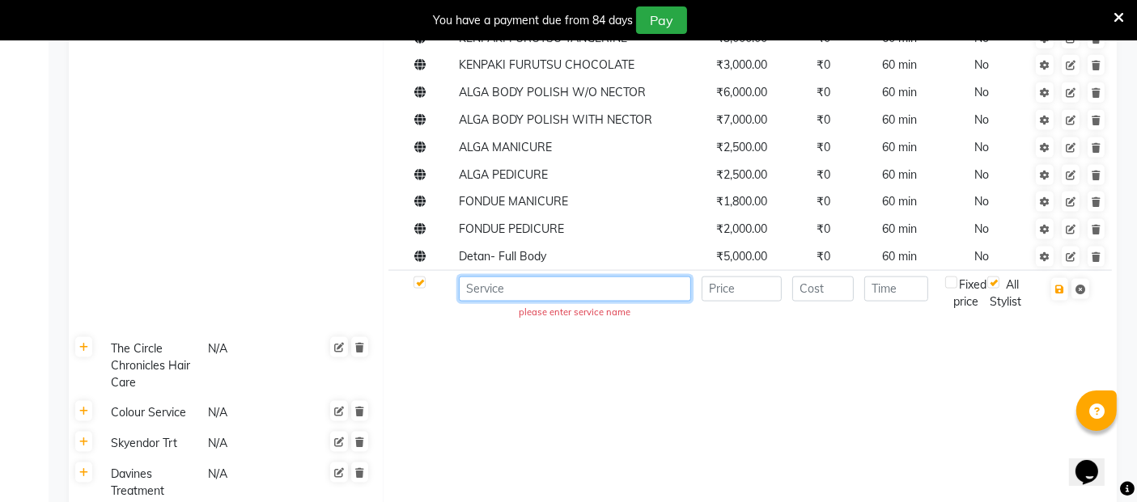
click at [517, 286] on input at bounding box center [575, 289] width 232 height 25
paste input "Hair Tattoo"
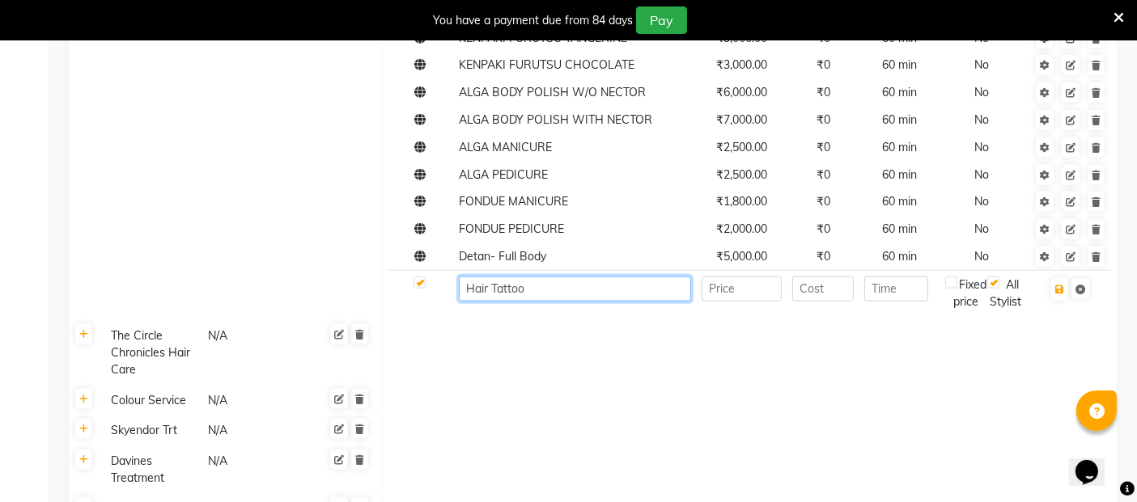
type input "Hair Tattoo"
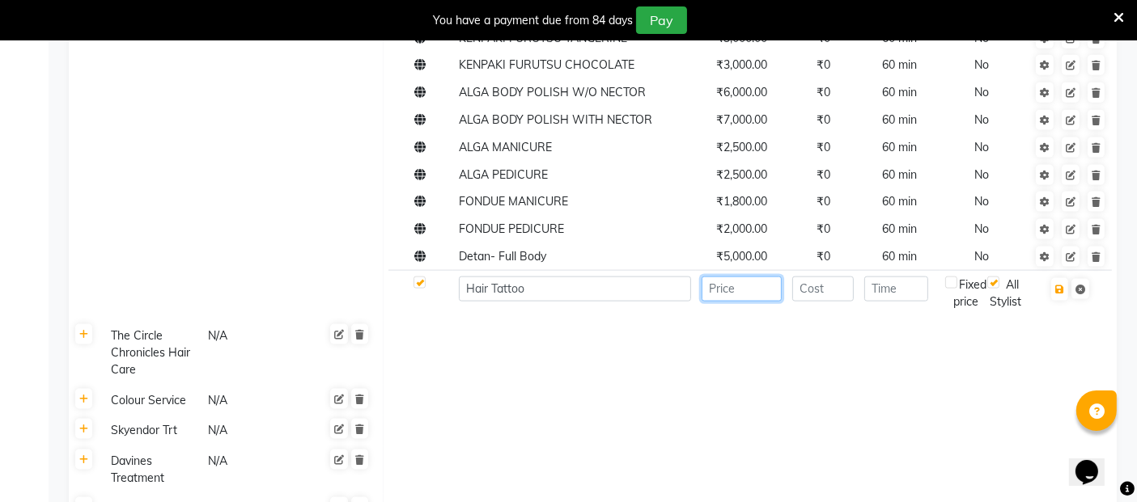
click at [754, 290] on input "number" at bounding box center [742, 289] width 81 height 25
type input "1100"
click at [837, 297] on input "number" at bounding box center [822, 289] width 61 height 25
type input "0"
click at [909, 290] on input "number" at bounding box center [896, 289] width 64 height 25
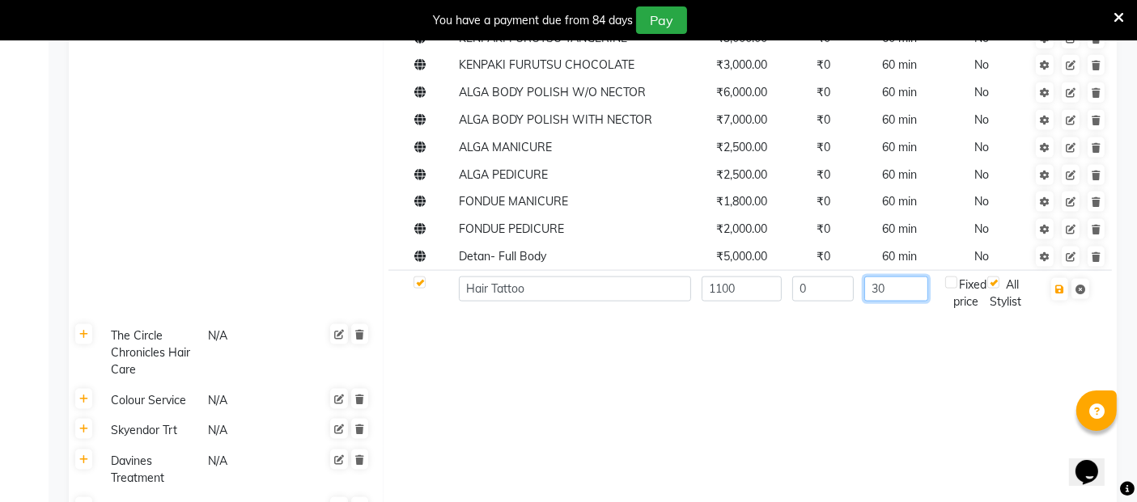
type input "30"
click at [776, 340] on td at bounding box center [751, 353] width 734 height 65
click at [1061, 292] on icon "button" at bounding box center [1059, 290] width 9 height 10
